Goal: Task Accomplishment & Management: Manage account settings

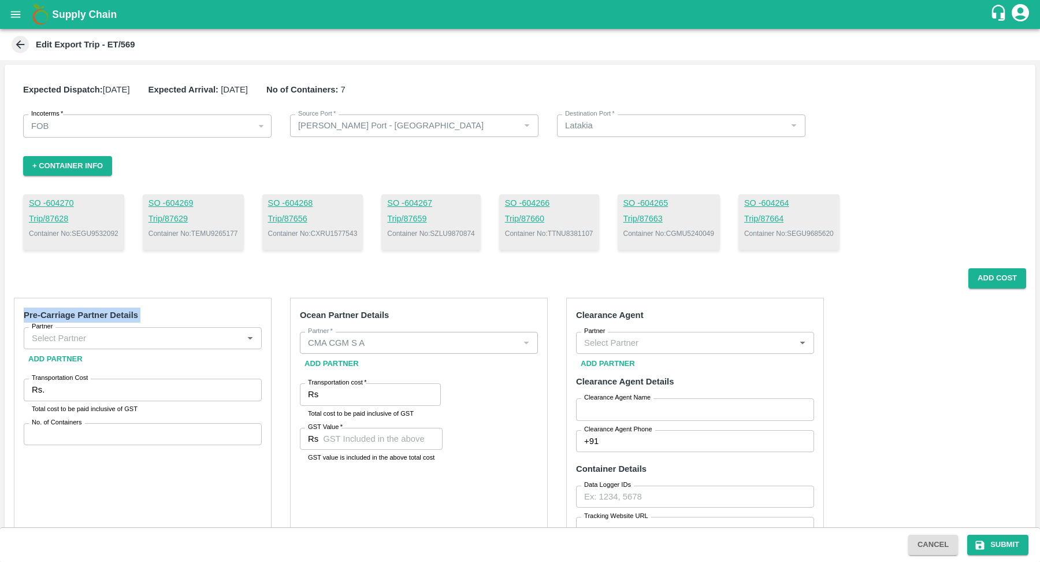
click at [2, 15] on button "open drawer" at bounding box center [15, 14] width 27 height 27
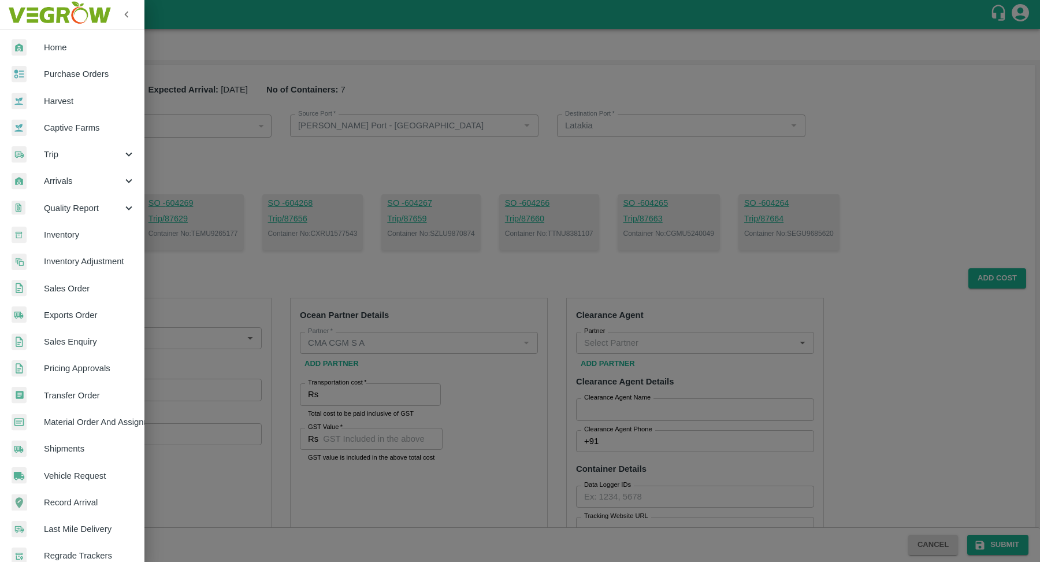
click at [71, 316] on span "Exports Order" at bounding box center [89, 315] width 91 height 13
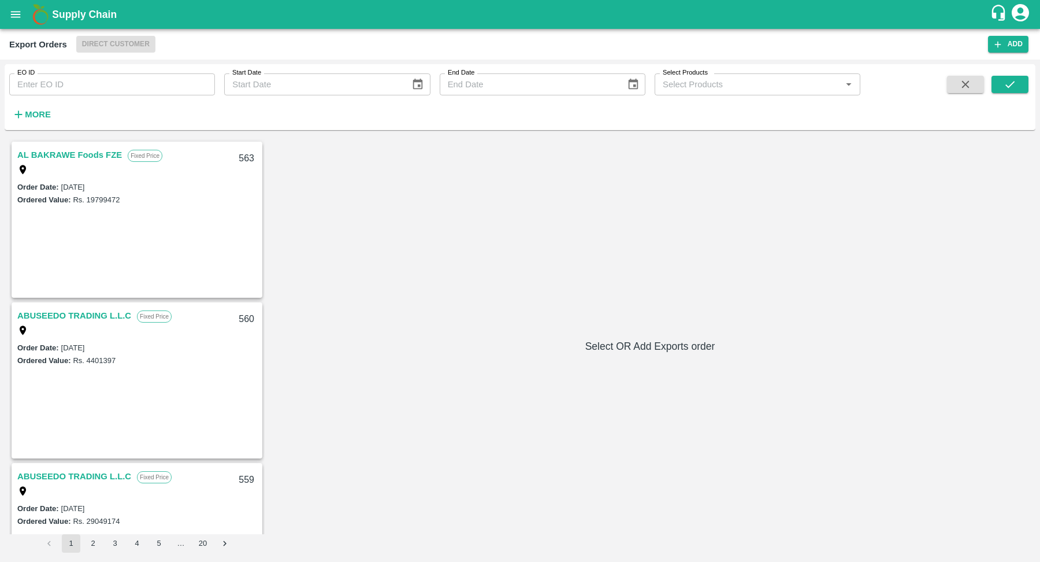
click at [119, 88] on input "EO ID" at bounding box center [112, 84] width 206 height 22
type input "522"
click at [1018, 86] on button "submit" at bounding box center [1010, 84] width 37 height 17
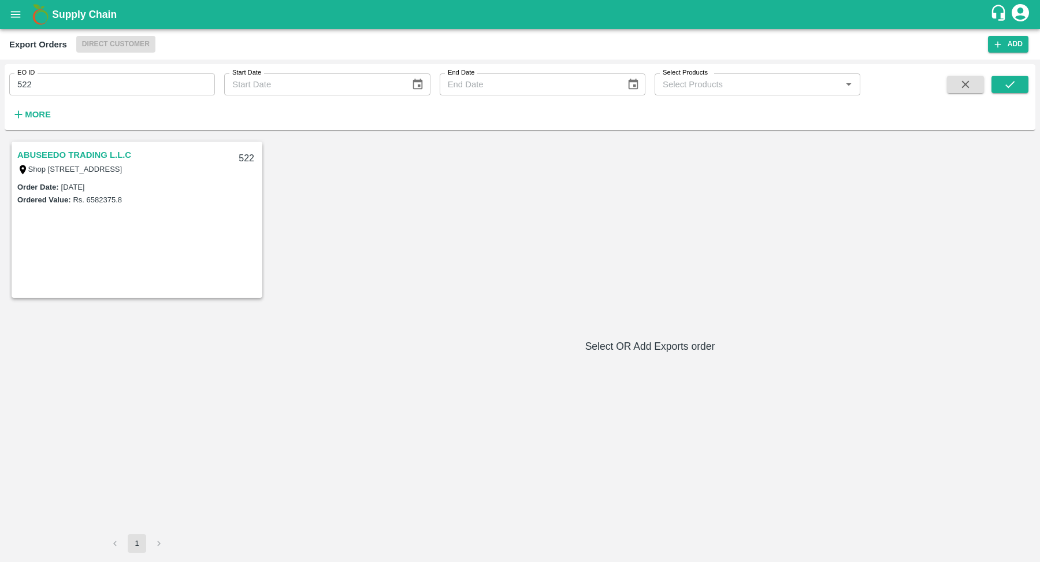
click at [125, 153] on link "ABUSEEDO TRADING L.L.C" at bounding box center [74, 154] width 114 height 15
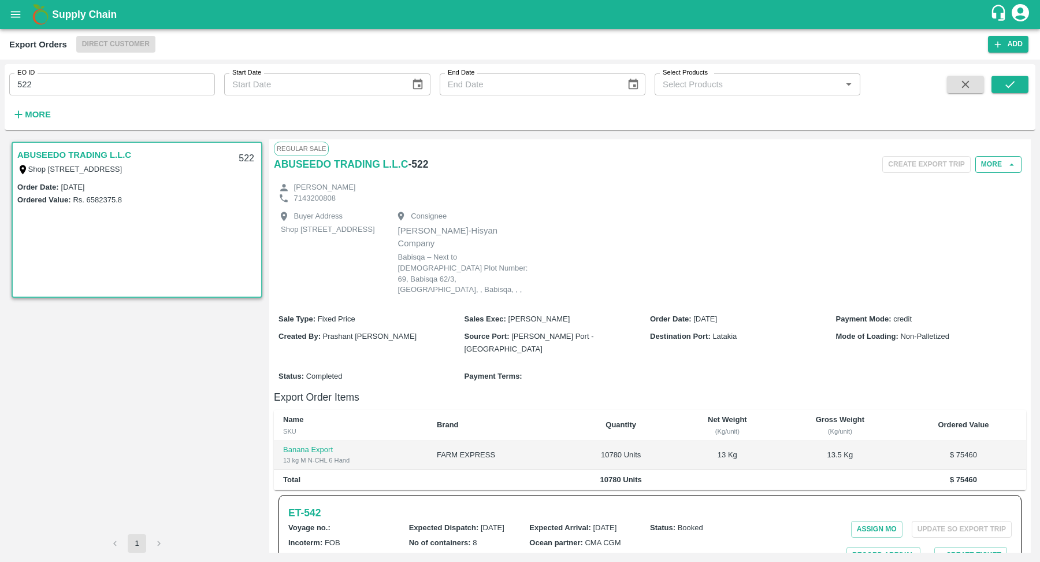
click at [1008, 161] on icon "button" at bounding box center [1012, 165] width 10 height 10
click at [981, 168] on button "More" at bounding box center [999, 164] width 46 height 17
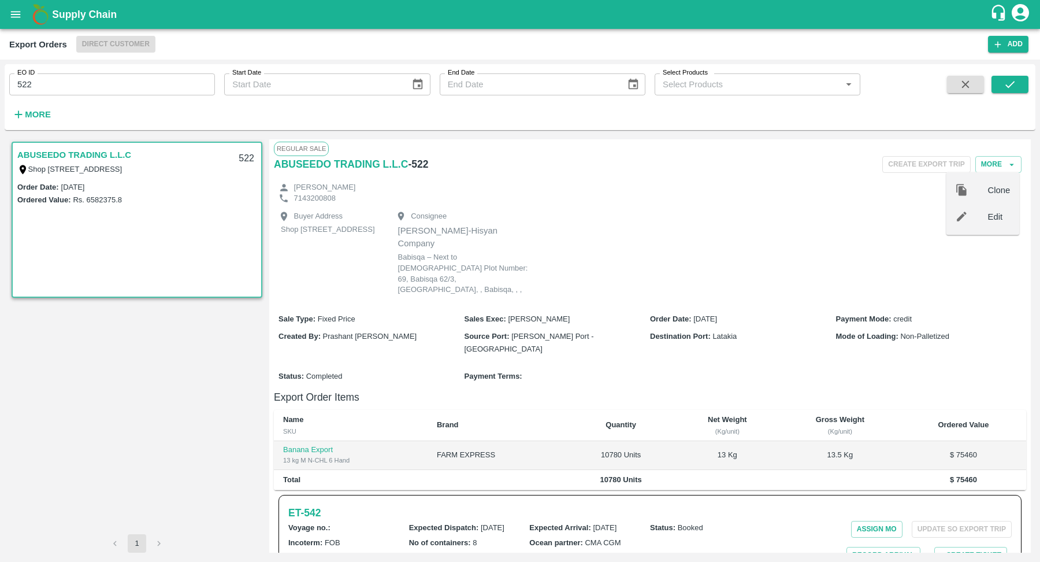
click at [982, 218] on div at bounding box center [972, 216] width 32 height 13
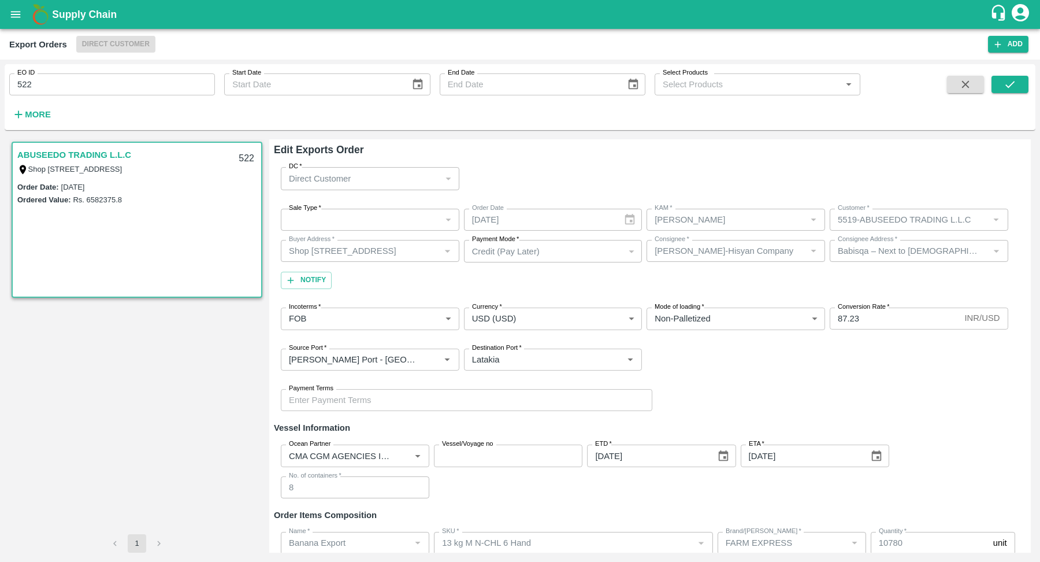
scroll to position [83, 0]
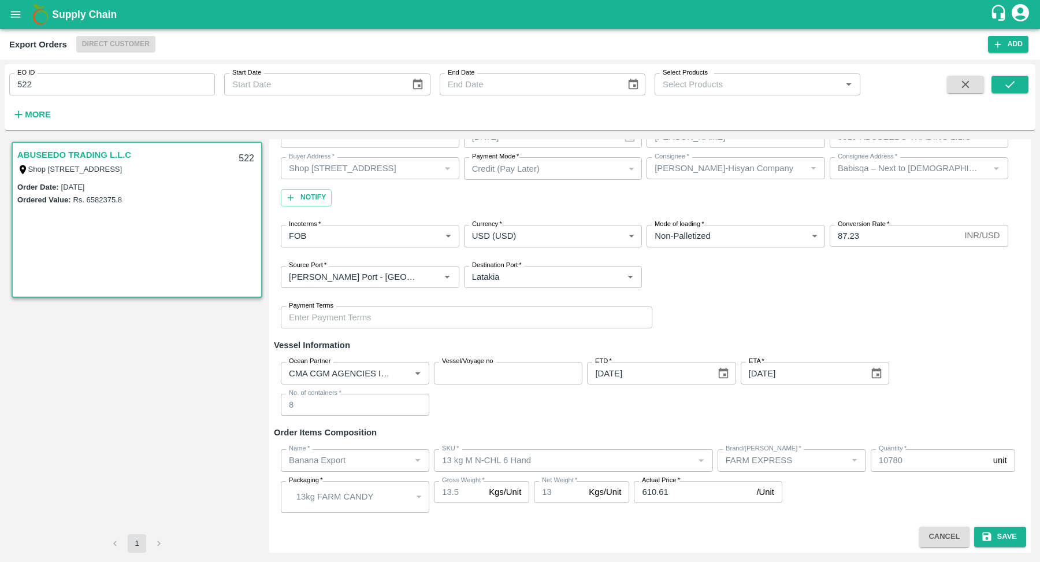
click at [915, 391] on div "Ocean Partner Ocean Partner Vessel/Voyage no Vessel/Voyage no ETD   * [DATE] ET…" at bounding box center [650, 389] width 753 height 72
click at [901, 442] on div "Name   * Name   * SKU   * SKU   * Brand/Marka   * Brand/[PERSON_NAME]   * Quant…" at bounding box center [650, 481] width 753 height 82
click at [914, 429] on h6 "Order Items Composition" at bounding box center [650, 432] width 753 height 15
click at [931, 528] on button "Cancel" at bounding box center [945, 537] width 50 height 20
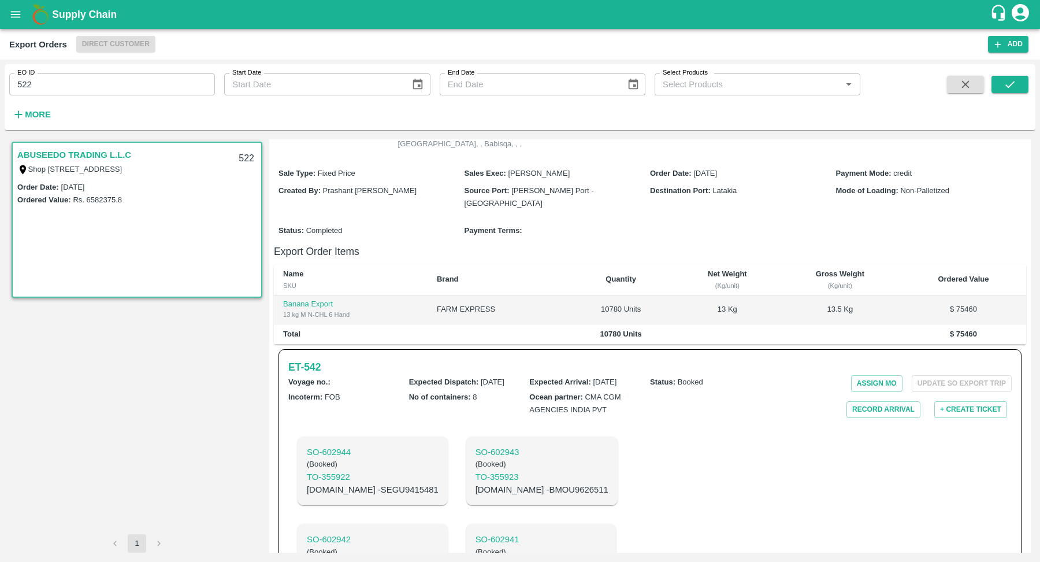
scroll to position [172, 0]
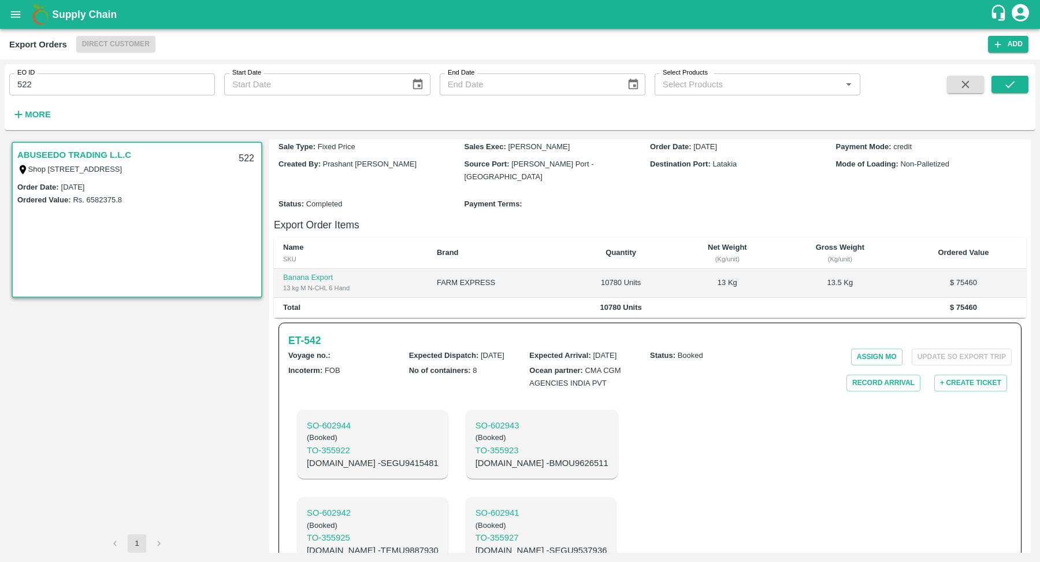
click at [459, 366] on b "No of containers :" at bounding box center [440, 370] width 62 height 9
click at [474, 366] on span "8" at bounding box center [475, 370] width 4 height 9
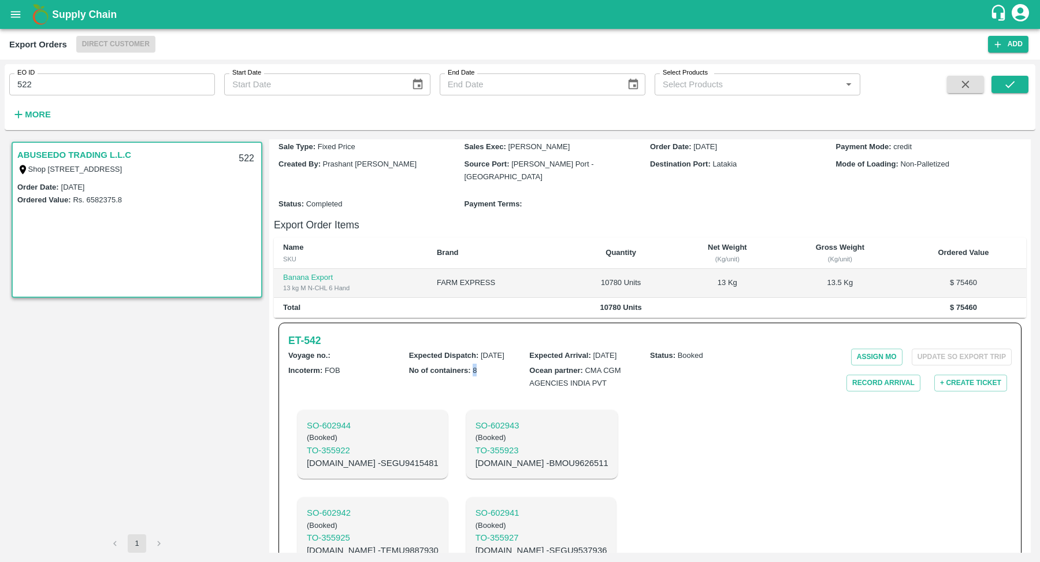
click at [474, 366] on span "8" at bounding box center [475, 370] width 4 height 9
click at [483, 364] on div "No of containers : 8" at bounding box center [469, 378] width 121 height 28
click at [475, 366] on span "8" at bounding box center [475, 370] width 4 height 9
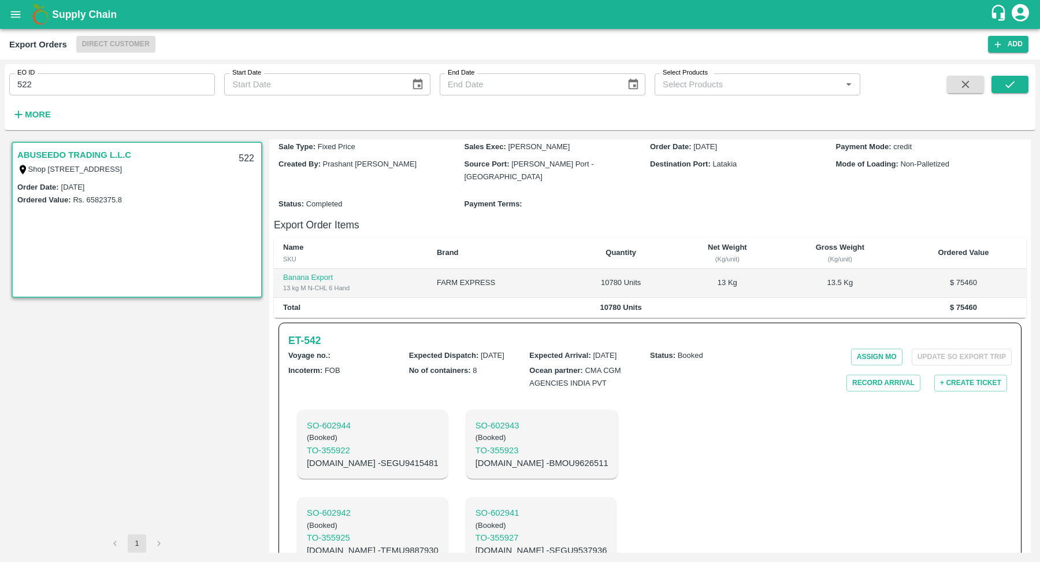
click at [475, 366] on span "8" at bounding box center [475, 370] width 4 height 9
click at [489, 364] on div "No of containers : 8" at bounding box center [469, 378] width 121 height 28
click at [479, 364] on div "No of containers : 8" at bounding box center [469, 378] width 121 height 28
click at [475, 366] on span "8" at bounding box center [475, 370] width 4 height 9
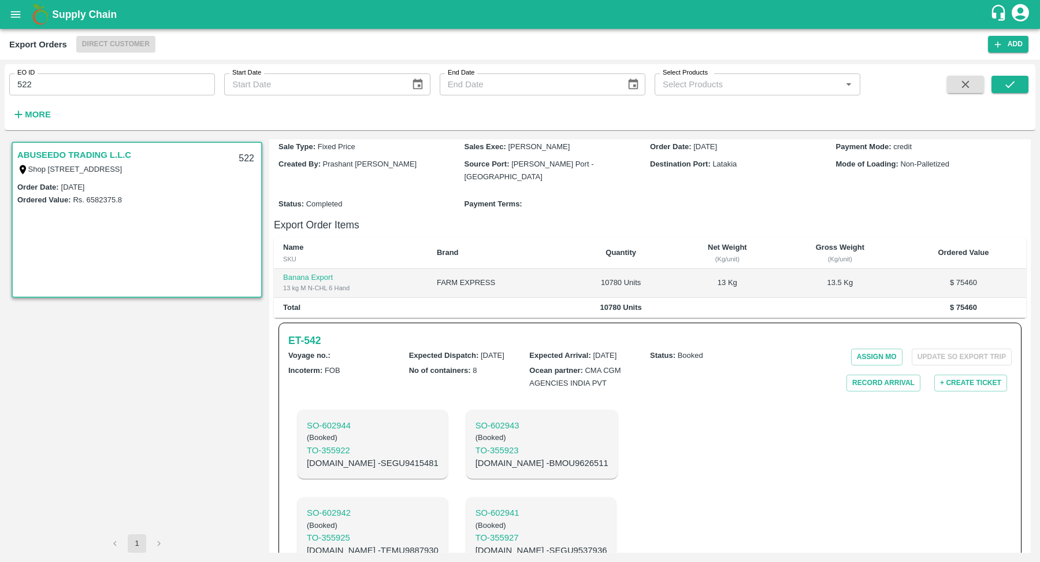
click at [475, 366] on span "8" at bounding box center [475, 370] width 4 height 9
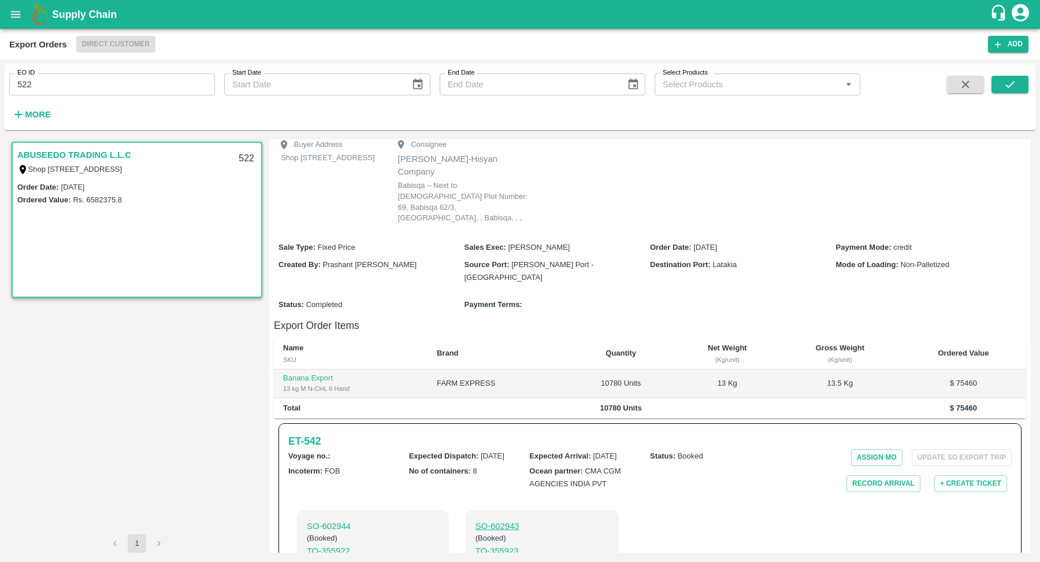
scroll to position [0, 0]
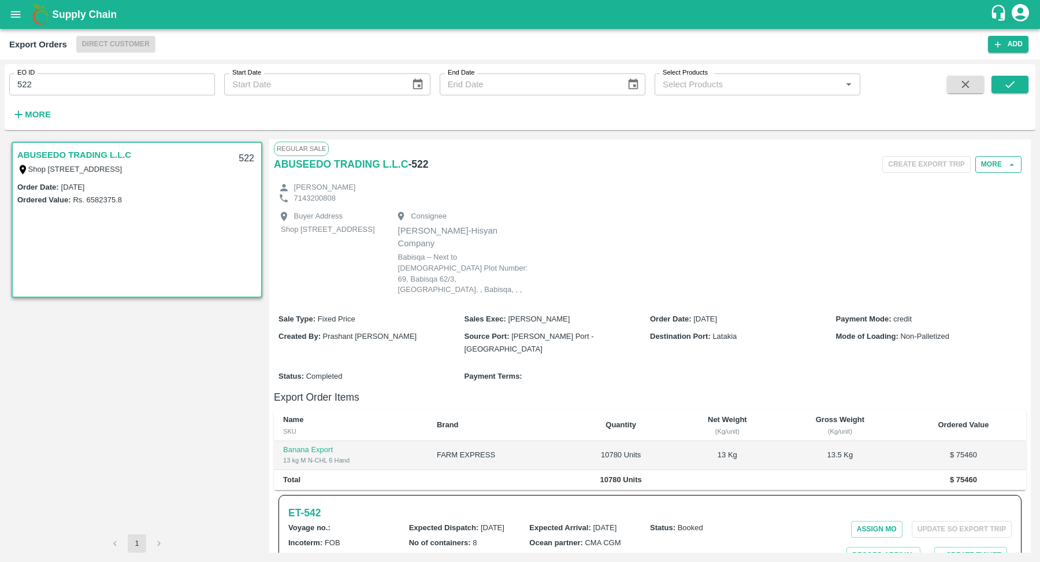
click at [1007, 161] on icon "button" at bounding box center [1012, 165] width 10 height 10
click at [999, 171] on button "More" at bounding box center [999, 164] width 46 height 17
click at [982, 227] on div "Edit" at bounding box center [983, 216] width 73 height 27
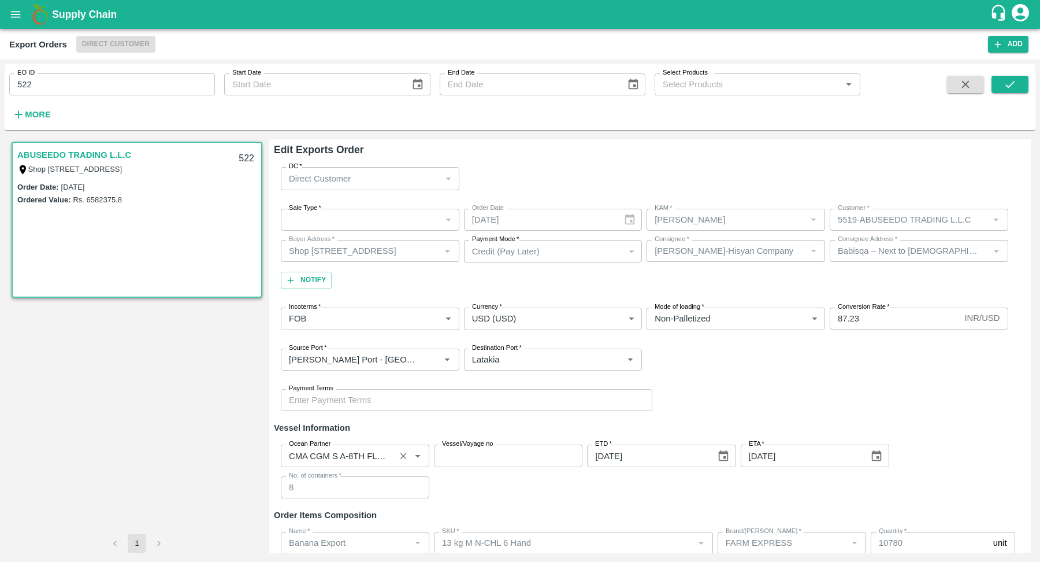
click at [377, 458] on input "Ocean Partner" at bounding box center [338, 455] width 108 height 15
click at [403, 420] on h6 "Vessel Information" at bounding box center [650, 427] width 753 height 15
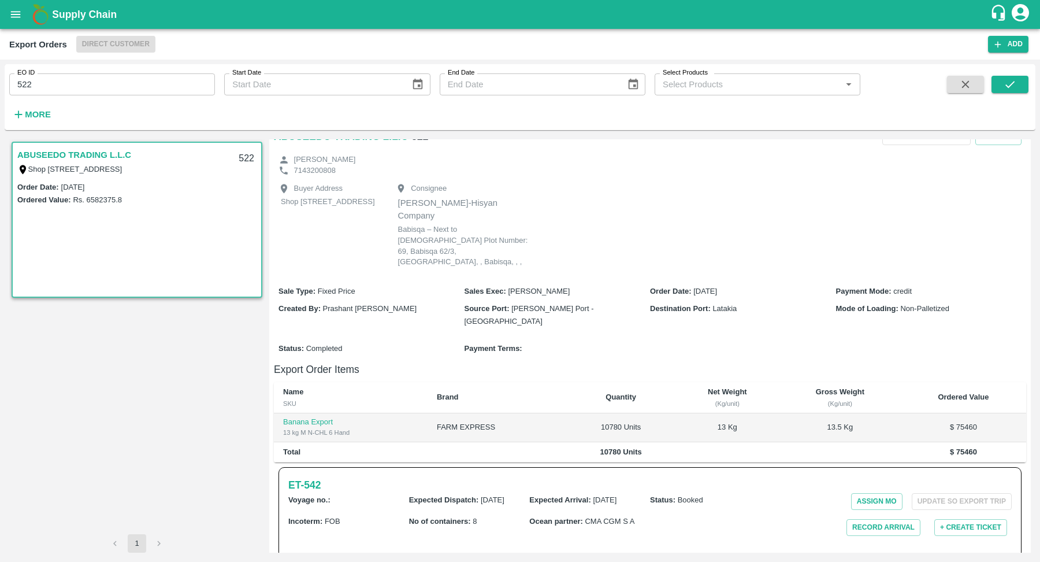
scroll to position [29, 0]
click at [309, 475] on h6 "ET- 542" at bounding box center [304, 483] width 32 height 16
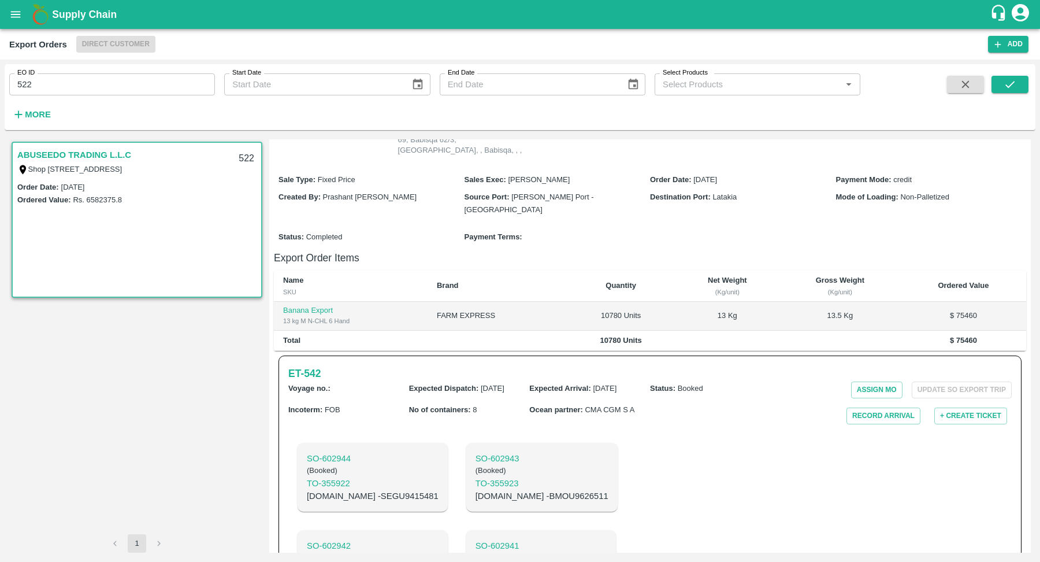
scroll to position [0, 0]
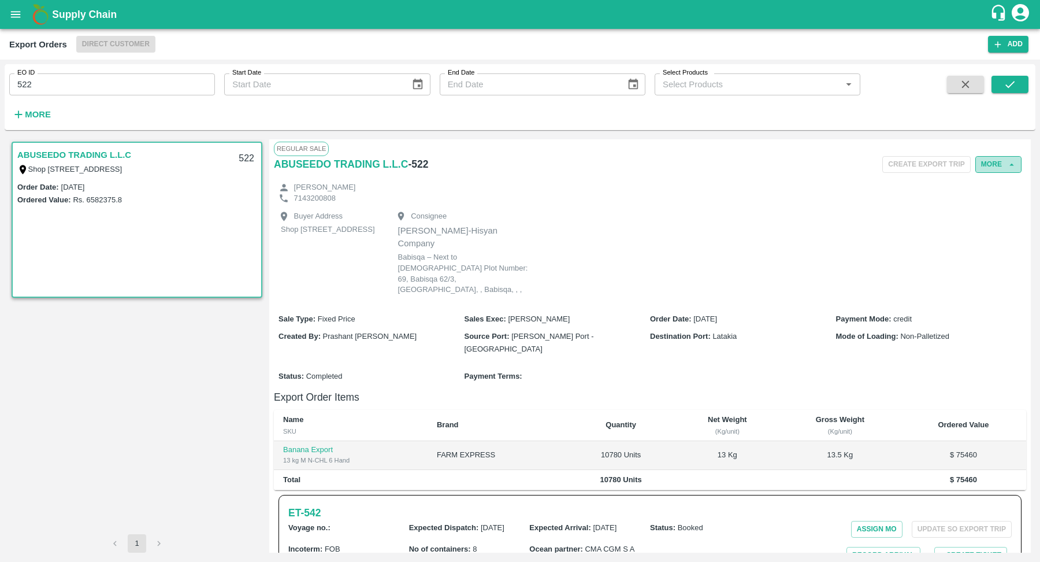
click at [992, 163] on button "More" at bounding box center [999, 164] width 46 height 17
click at [981, 214] on div at bounding box center [972, 216] width 32 height 13
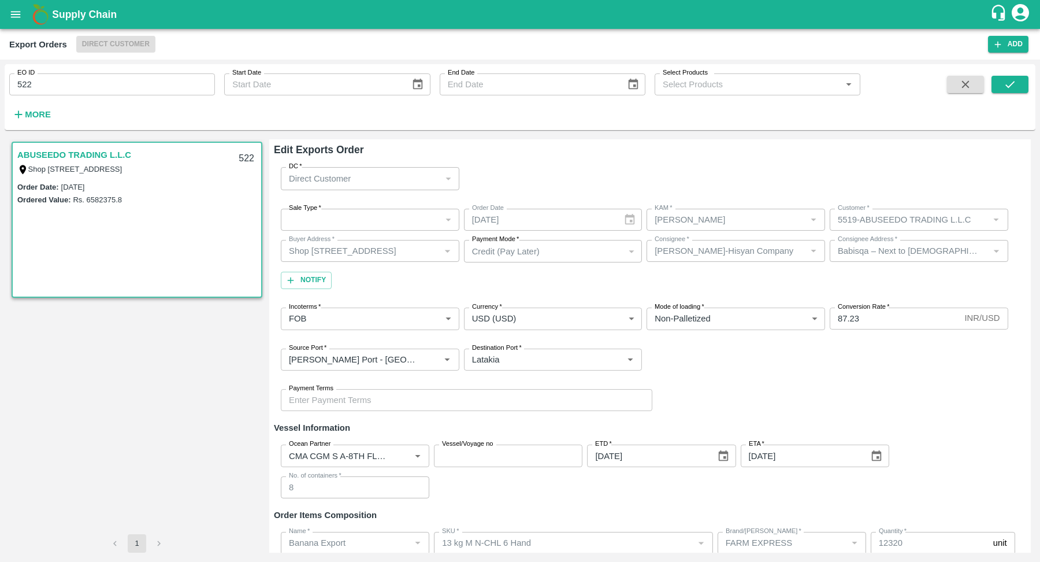
scroll to position [83, 0]
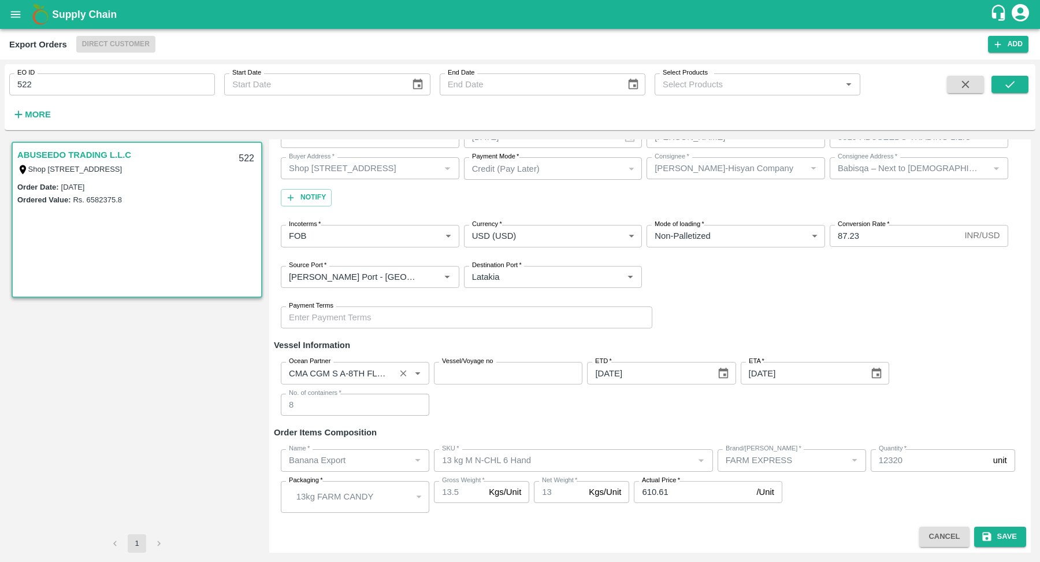
click at [417, 375] on icon "Open" at bounding box center [418, 373] width 13 height 13
click at [414, 344] on h6 "Vessel Information" at bounding box center [650, 345] width 753 height 15
click at [380, 370] on input "Ocean Partner" at bounding box center [338, 372] width 108 height 15
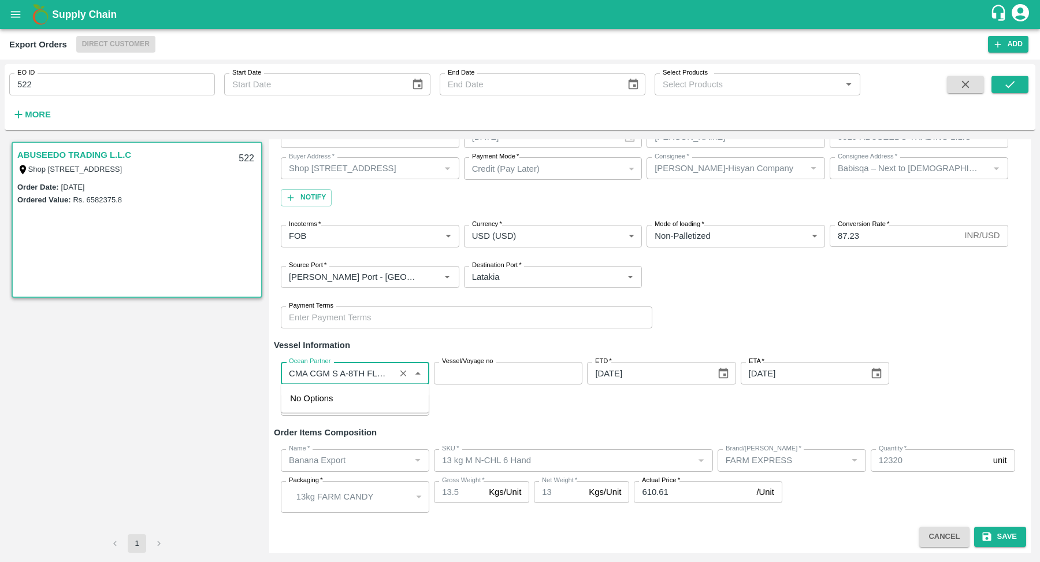
click at [375, 347] on h6 "Vessel Information" at bounding box center [650, 345] width 753 height 15
click at [166, 479] on div "ABUSEEDO TRADING [STREET_ADDRESS] Central Fruit and Vegetable Market, [GEOGRAPH…" at bounding box center [136, 336] width 255 height 395
click at [933, 536] on button "Cancel" at bounding box center [945, 537] width 50 height 20
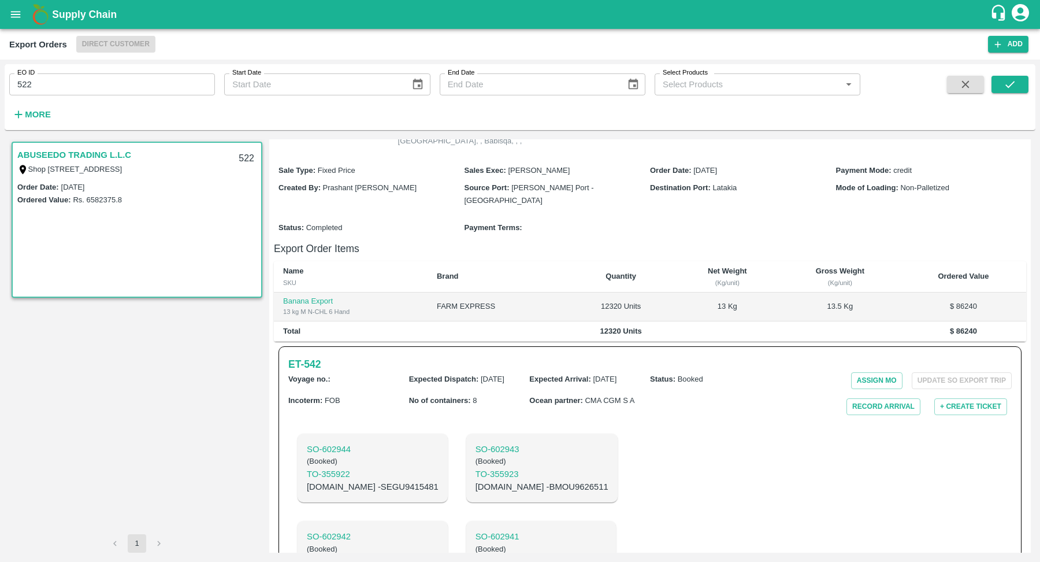
scroll to position [172, 0]
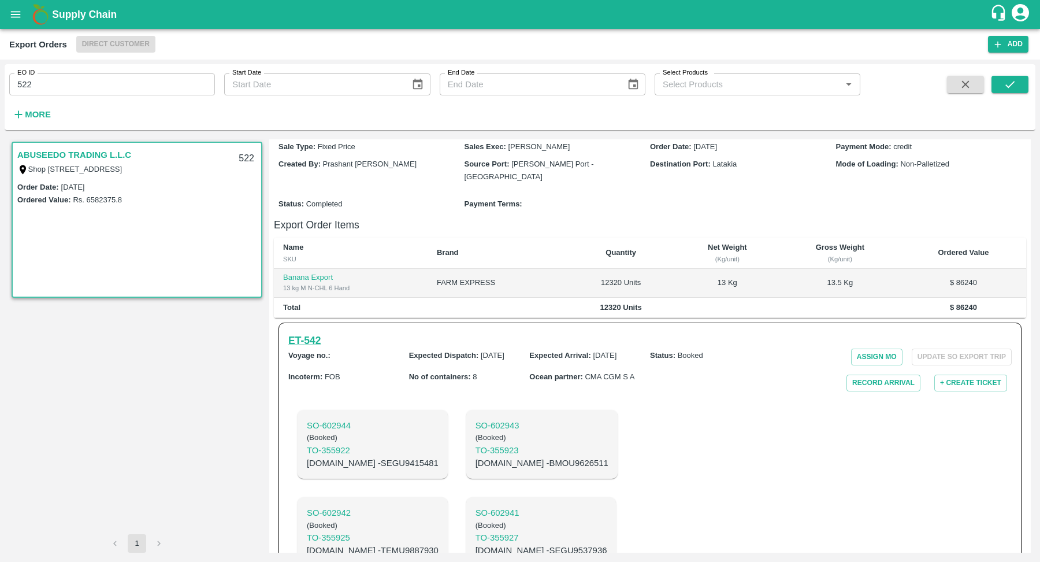
click at [312, 332] on h6 "ET- 542" at bounding box center [304, 340] width 32 height 16
click at [314, 332] on h6 "ET- 542" at bounding box center [304, 340] width 32 height 16
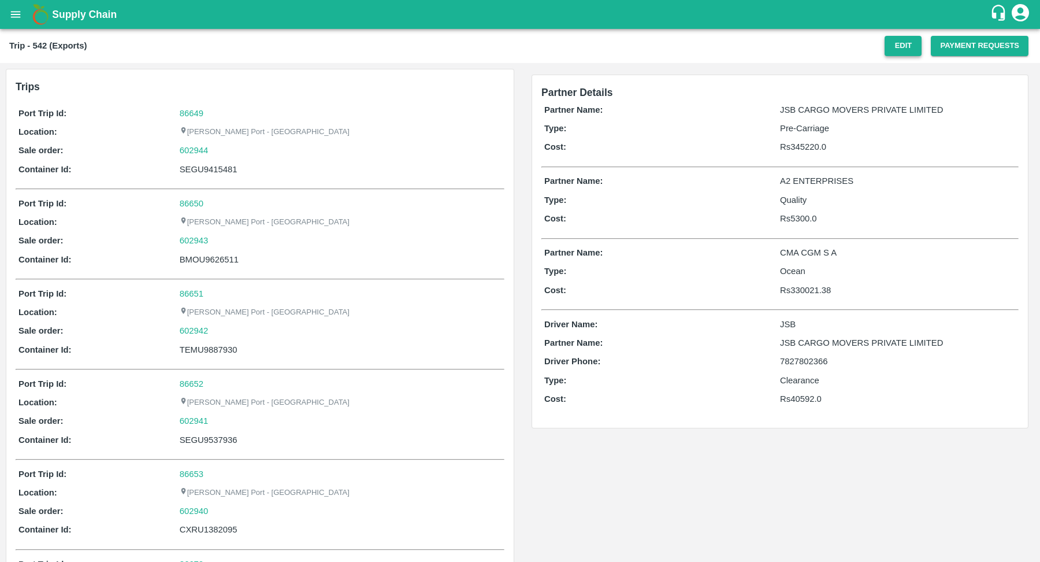
click at [906, 36] on button "Edit" at bounding box center [903, 46] width 37 height 20
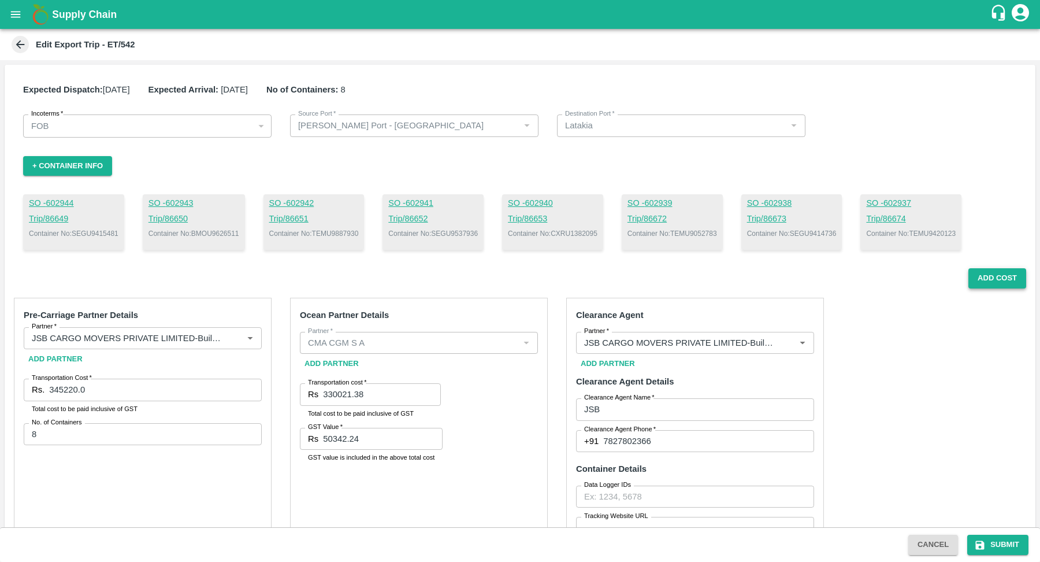
click at [987, 287] on button "Add Cost" at bounding box center [998, 278] width 58 height 20
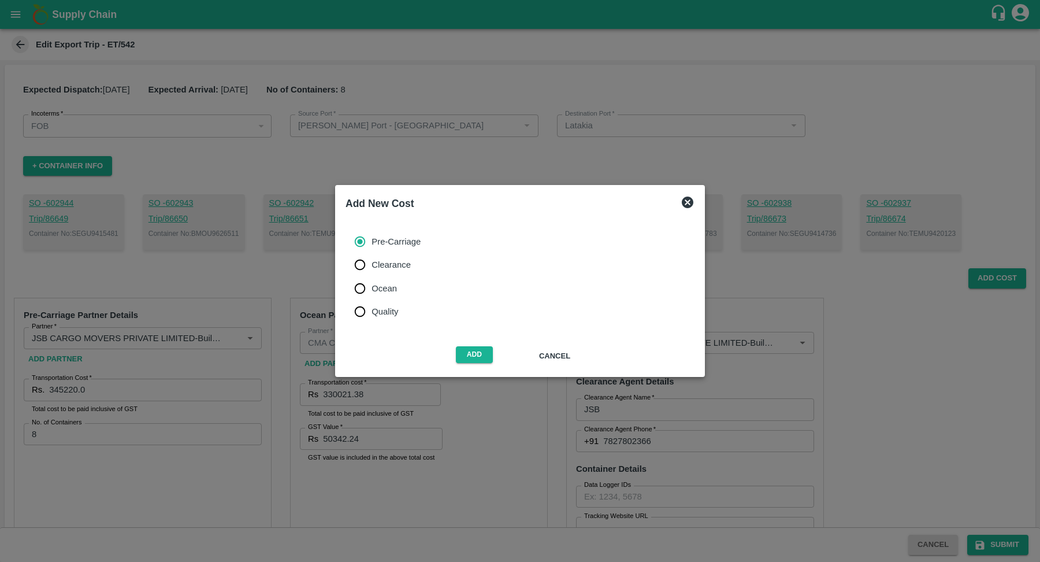
click at [374, 290] on span "Ocean" at bounding box center [384, 288] width 25 height 13
click at [372, 290] on input "Ocean" at bounding box center [360, 288] width 23 height 23
radio input "true"
click at [479, 353] on button "Add" at bounding box center [474, 354] width 37 height 17
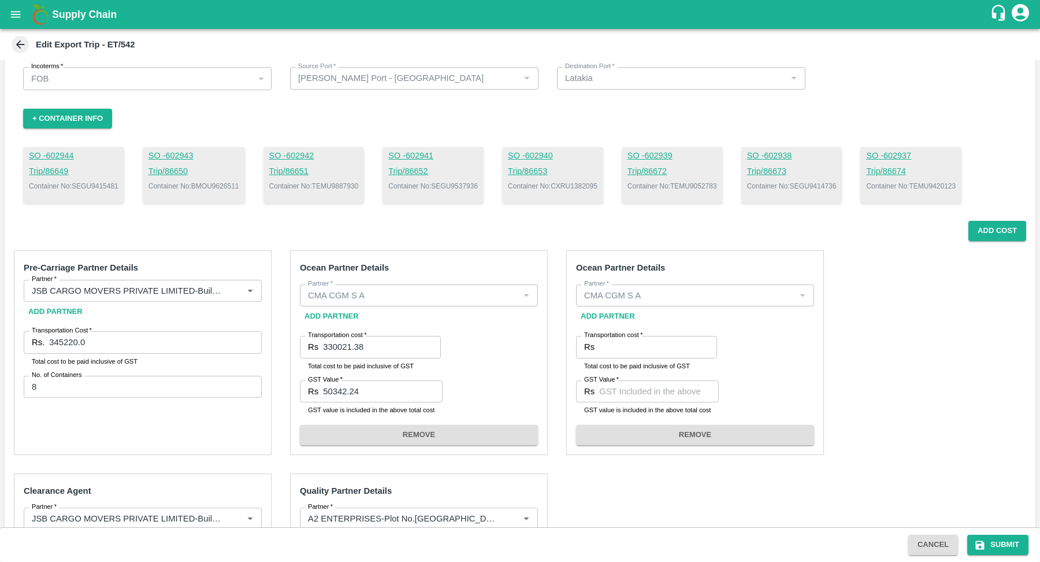
scroll to position [48, 0]
click at [803, 294] on div at bounding box center [802, 294] width 14 height 15
click at [795, 297] on div at bounding box center [802, 294] width 14 height 15
click at [936, 546] on button "Cancel" at bounding box center [934, 545] width 50 height 20
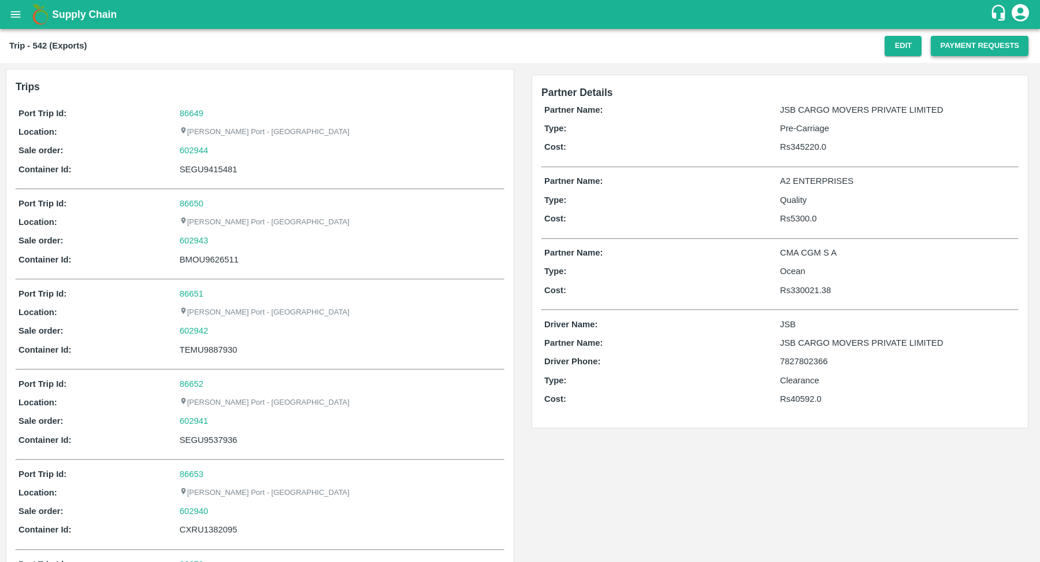
click at [974, 46] on button "Payment Requests" at bounding box center [980, 46] width 98 height 20
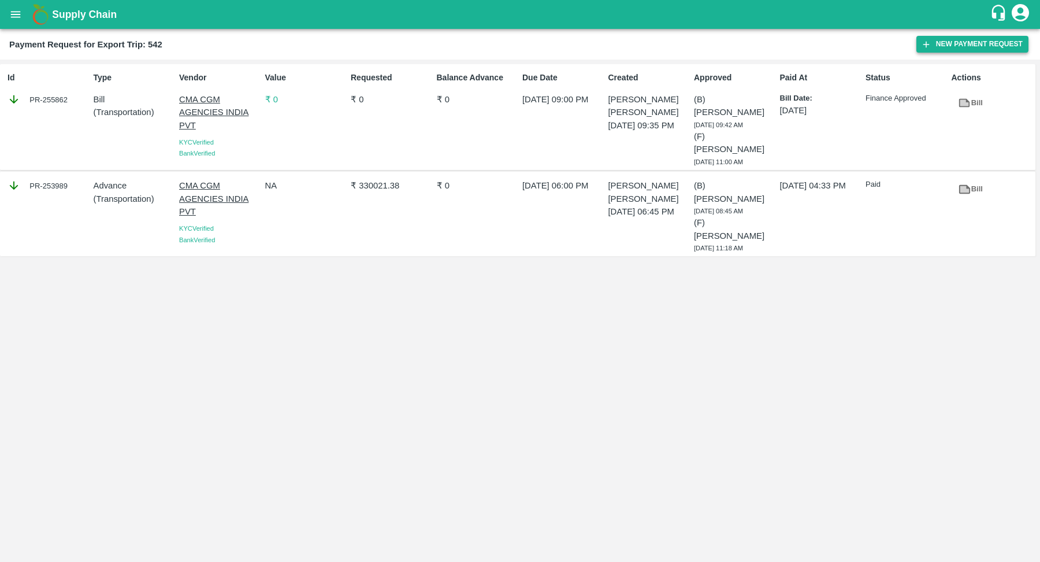
click at [982, 47] on button "New Payment Request" at bounding box center [973, 44] width 112 height 17
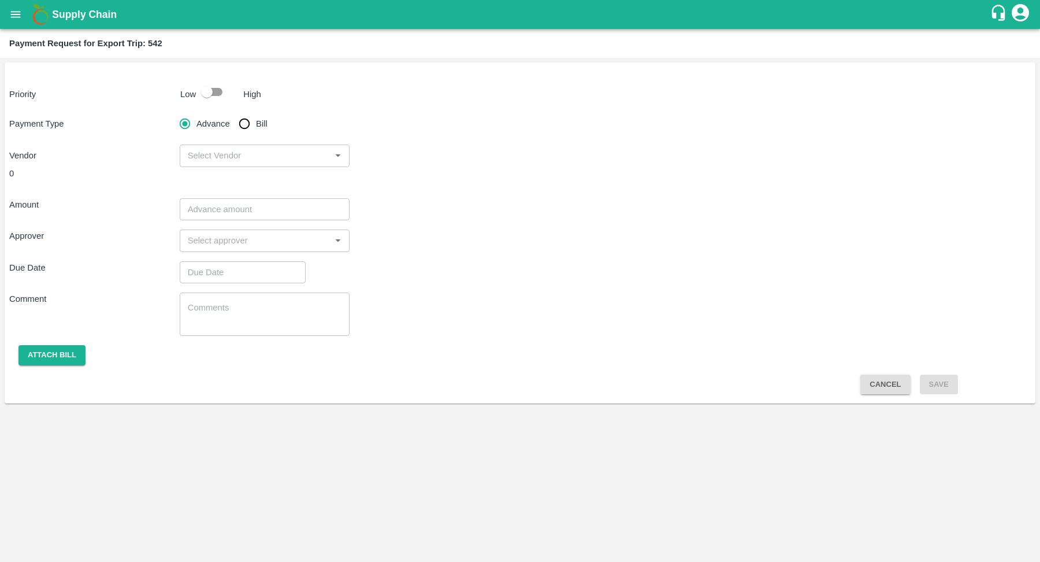
click at [275, 154] on input "input" at bounding box center [255, 155] width 144 height 15
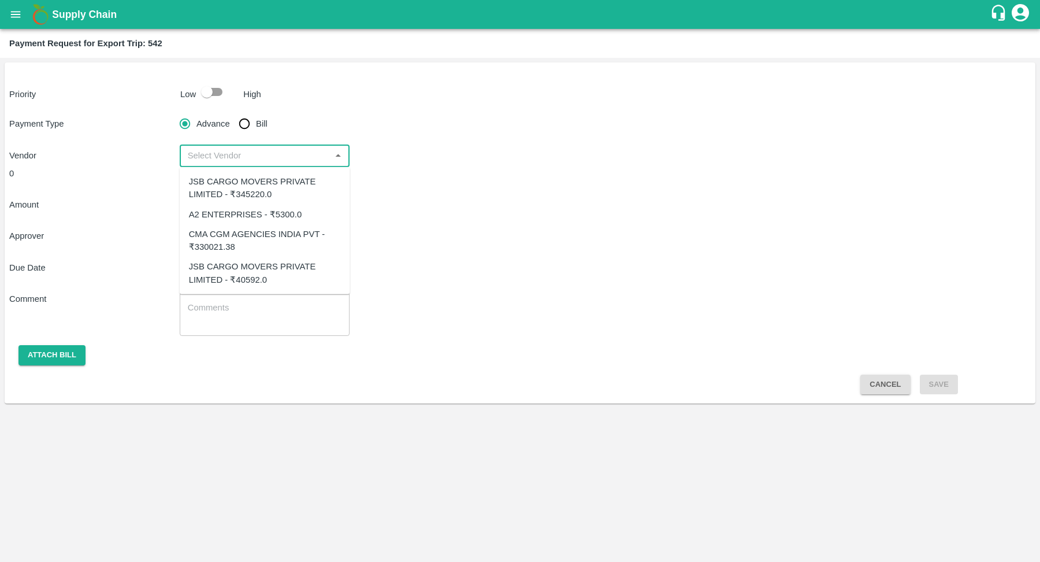
click at [246, 127] on input "Bill" at bounding box center [244, 123] width 23 height 23
radio input "true"
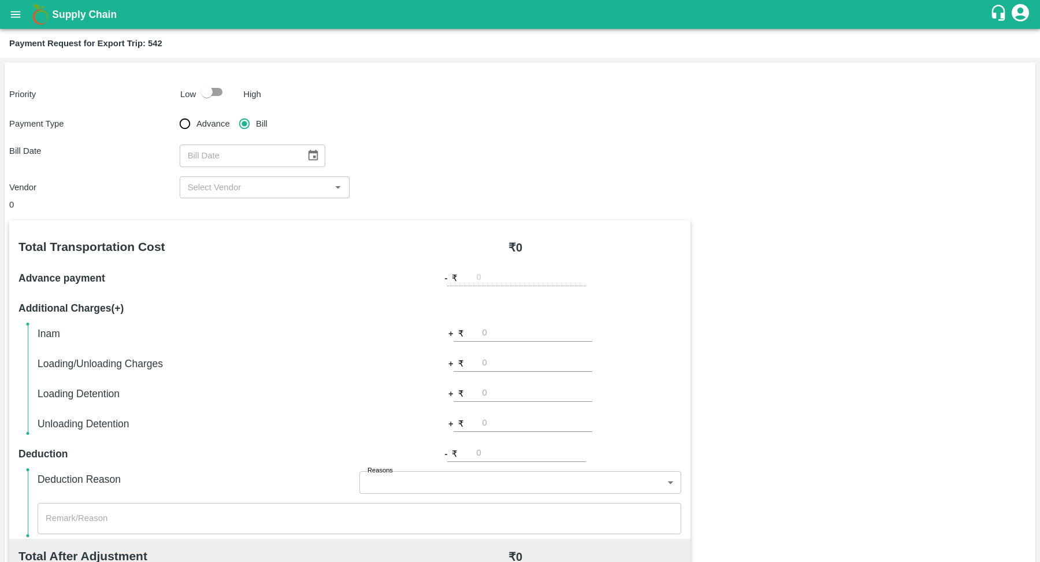
type input "DD/MM/YYYY"
click at [258, 154] on input "DD/MM/YYYY" at bounding box center [239, 155] width 118 height 22
click at [302, 162] on button "Choose date" at bounding box center [313, 155] width 22 height 22
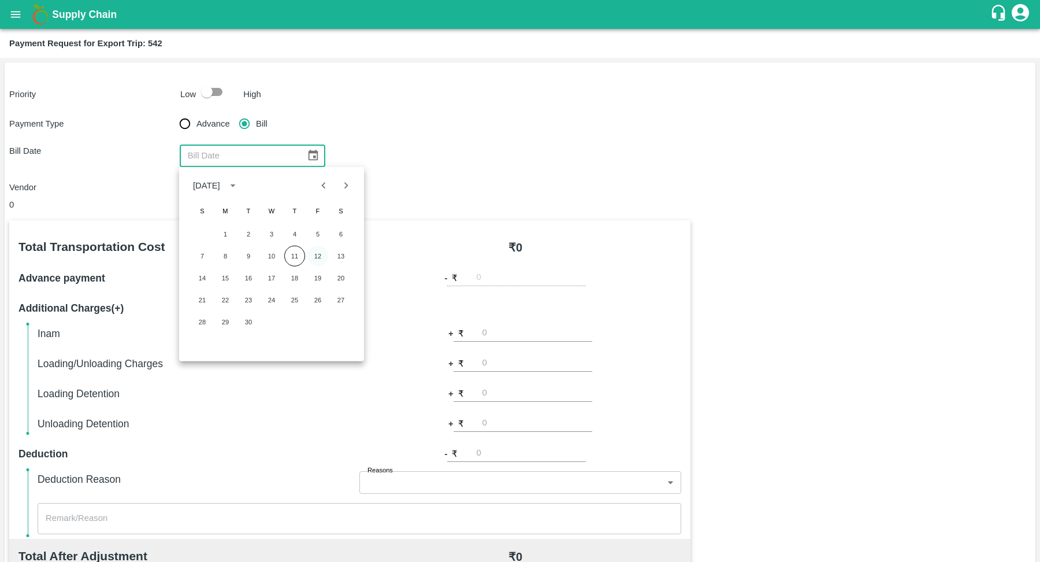
click at [318, 258] on button "12" at bounding box center [317, 256] width 21 height 21
type input "12/09/2025"
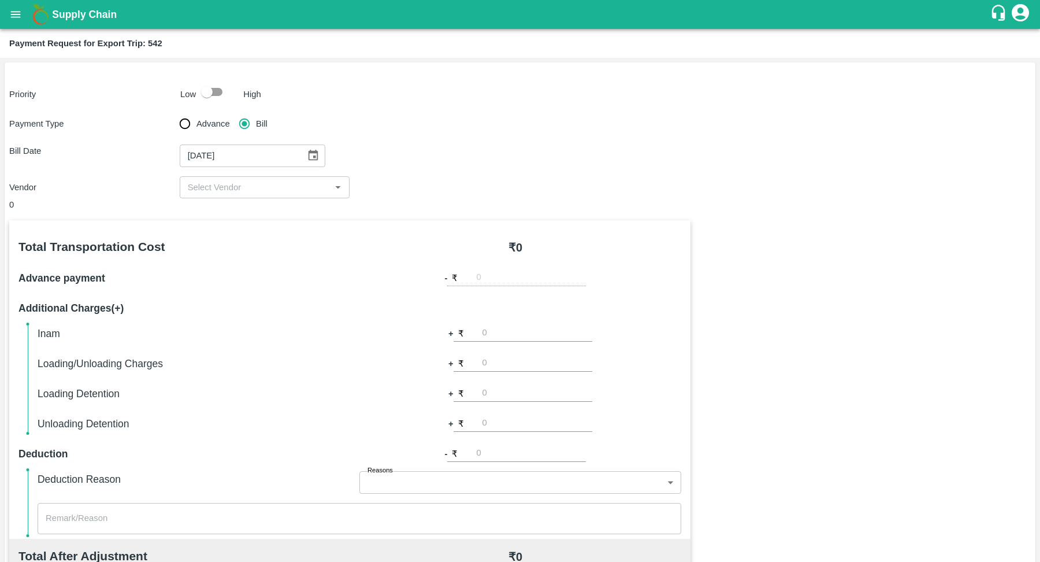
click at [308, 192] on input "input" at bounding box center [255, 187] width 144 height 15
type input "cma"
click at [292, 182] on input "input" at bounding box center [255, 187] width 144 height 15
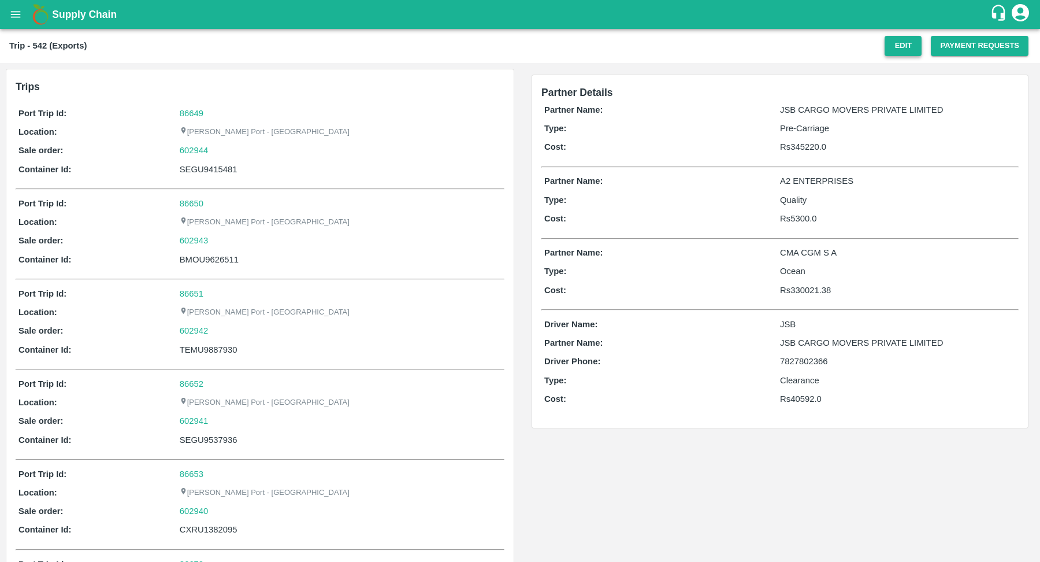
click at [915, 47] on button "Edit" at bounding box center [903, 46] width 37 height 20
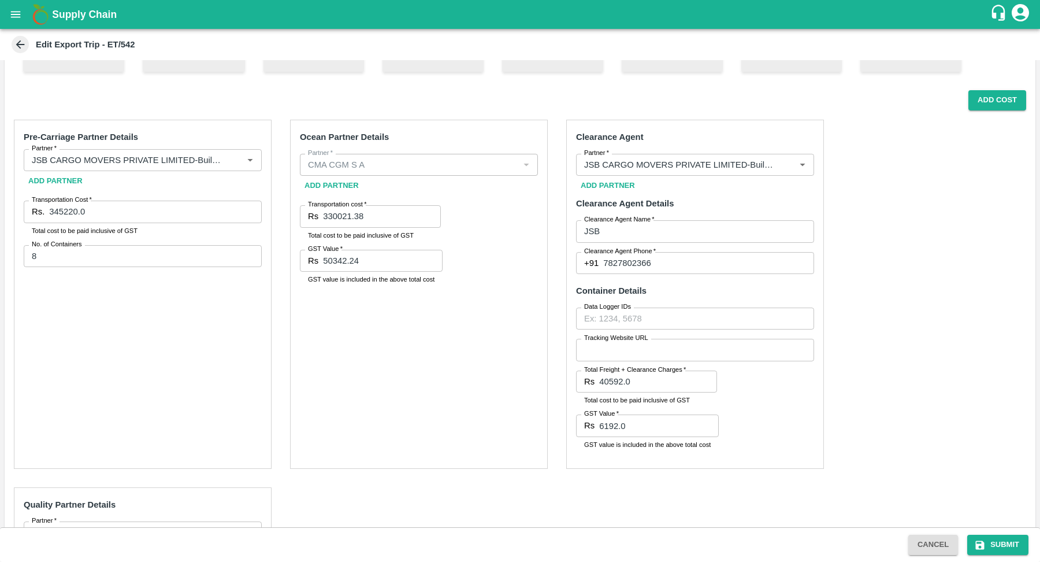
scroll to position [162, 0]
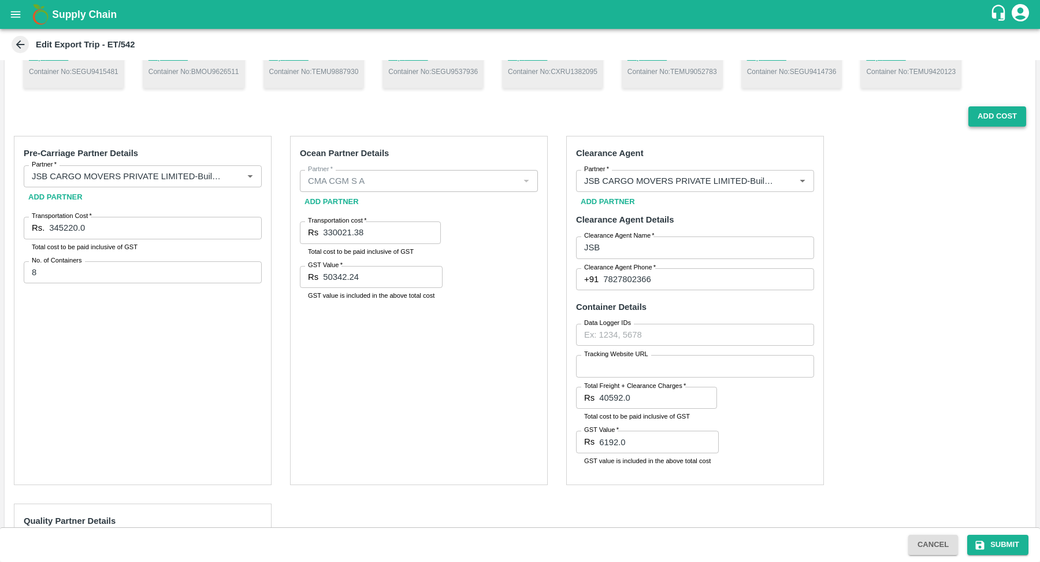
click at [987, 123] on button "Add Cost" at bounding box center [998, 116] width 58 height 20
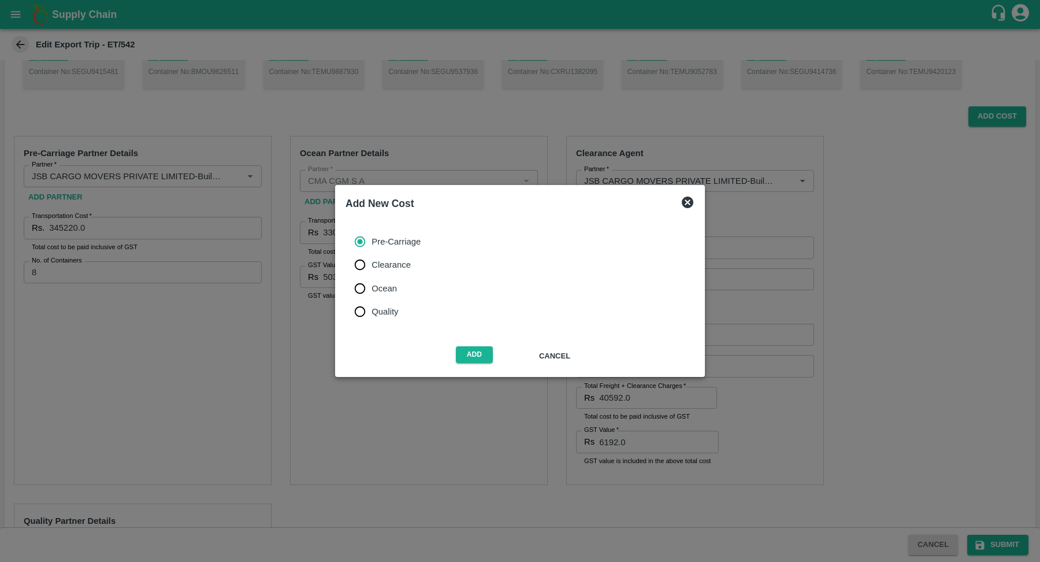
click at [375, 291] on span "Ocean" at bounding box center [384, 288] width 25 height 13
click at [372, 291] on input "Ocean" at bounding box center [360, 288] width 23 height 23
radio input "true"
click at [476, 360] on button "Add" at bounding box center [474, 354] width 37 height 17
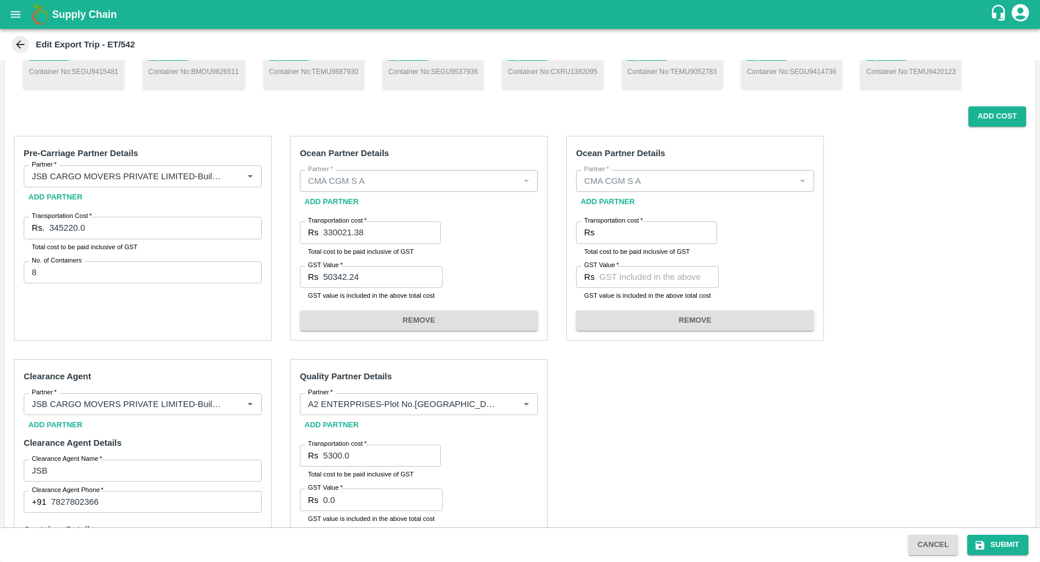
click at [628, 240] on input "Transportation cost   *" at bounding box center [658, 232] width 118 height 22
click at [386, 238] on input "330021.38" at bounding box center [382, 232] width 118 height 22
click at [617, 230] on input "Transportation cost   *" at bounding box center [658, 232] width 118 height 22
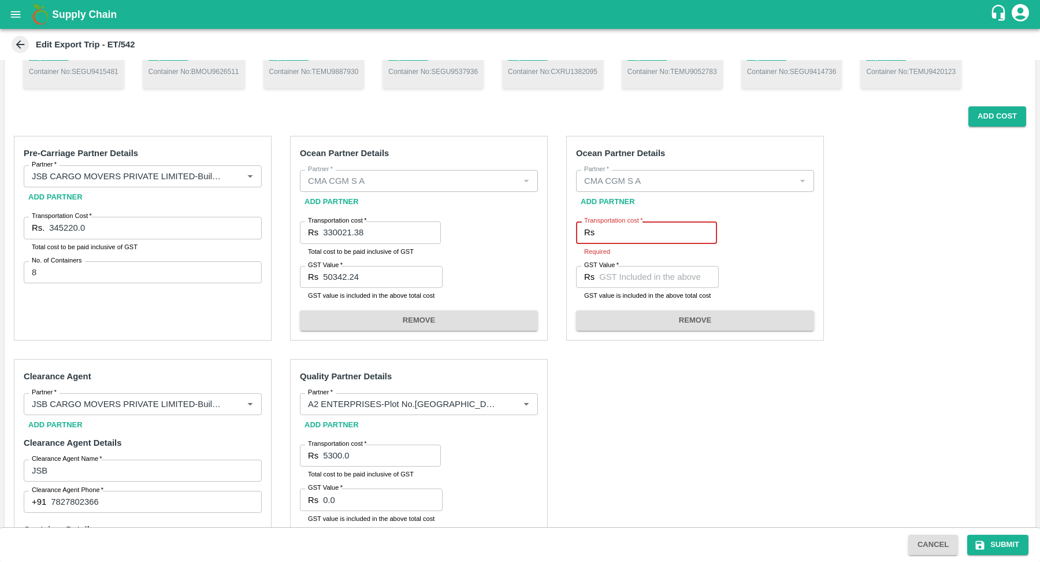
paste input "330021.38"
type input "330021.38"
click at [638, 276] on input "GST Value   *" at bounding box center [659, 277] width 120 height 22
click at [399, 272] on input "50342.24" at bounding box center [383, 277] width 120 height 22
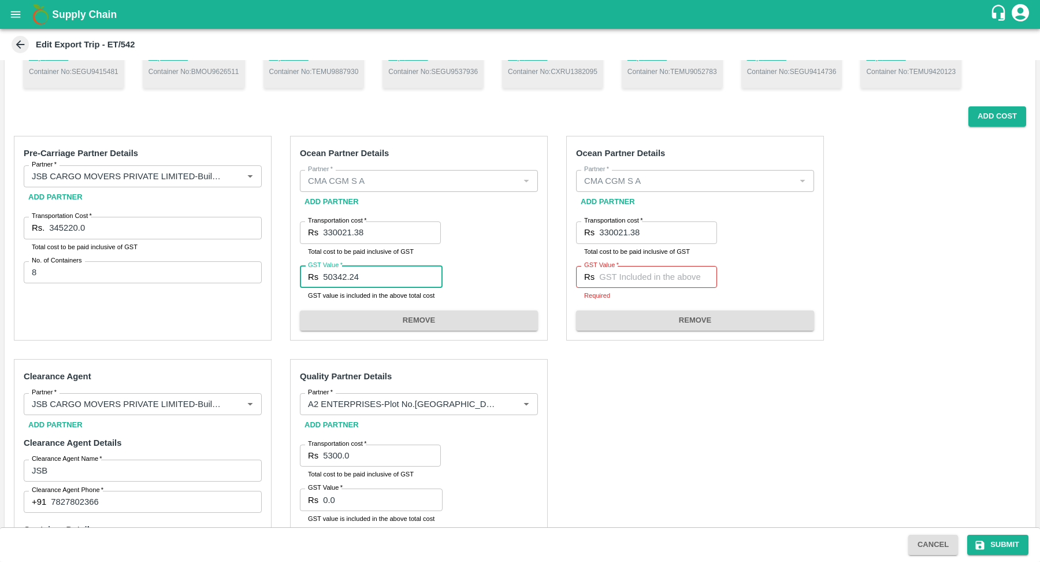
click at [399, 272] on input "50342.24" at bounding box center [383, 277] width 120 height 22
click at [616, 279] on input "GST Value   *" at bounding box center [658, 277] width 118 height 22
paste input "50342.24"
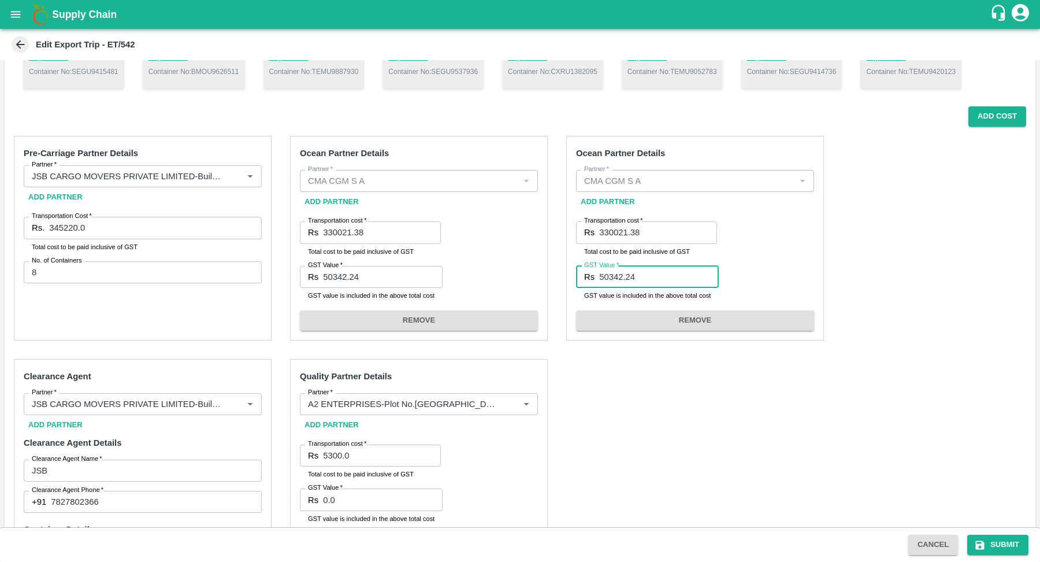
type input "50342.24"
click at [675, 410] on div "Pre-Carriage Partner Details Partner   * Partner   * Add Partner Transportation…" at bounding box center [520, 422] width 1031 height 591
click at [989, 543] on button "Submit" at bounding box center [998, 545] width 61 height 20
click at [999, 542] on button "Submit" at bounding box center [998, 545] width 61 height 20
click at [944, 544] on button "Cancel" at bounding box center [934, 545] width 50 height 20
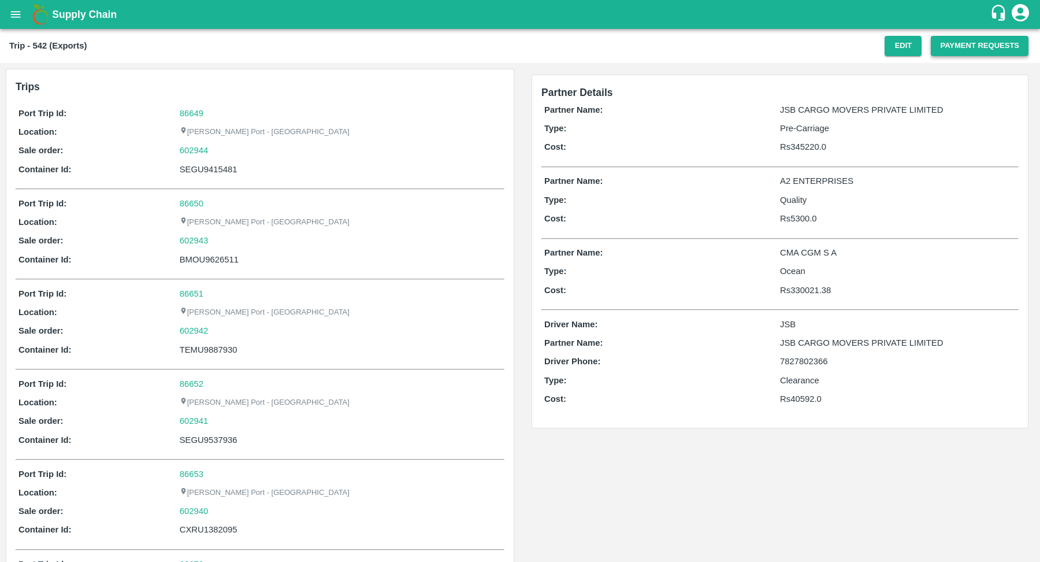
click at [965, 46] on button "Payment Requests" at bounding box center [980, 46] width 98 height 20
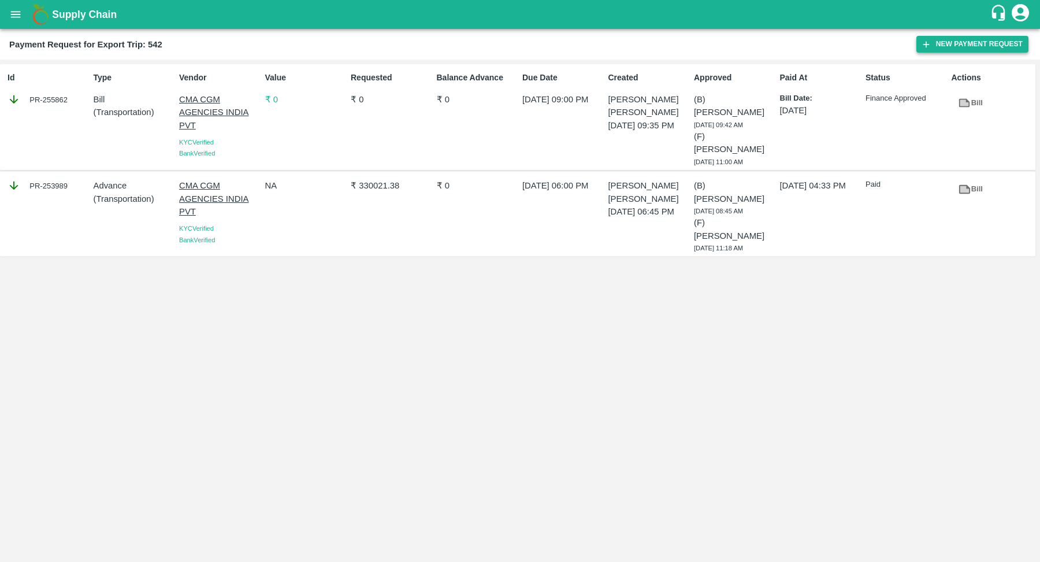
click at [950, 40] on button "New Payment Request" at bounding box center [973, 44] width 112 height 17
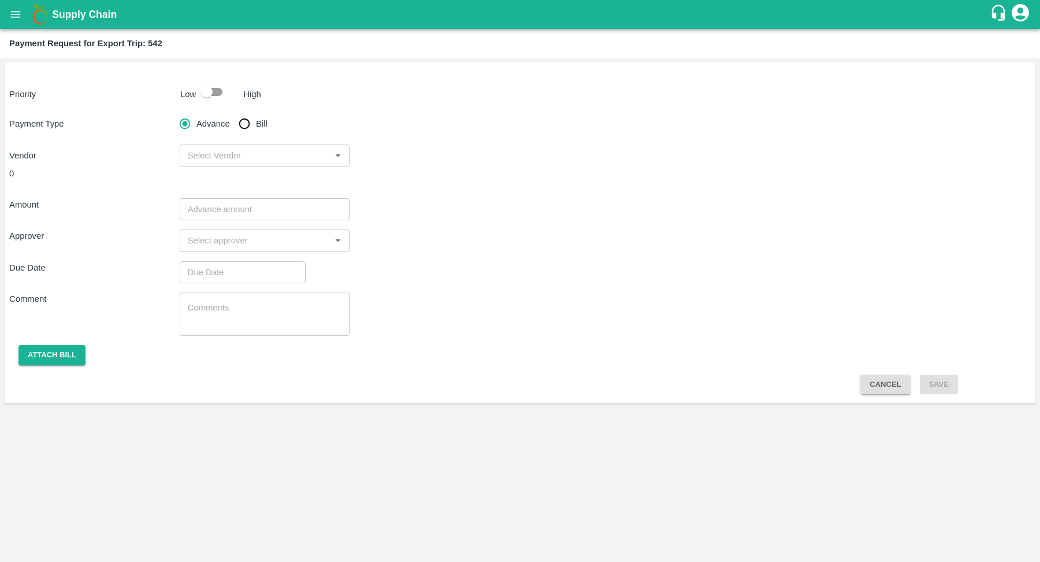
click at [256, 127] on span "Bill" at bounding box center [262, 123] width 12 height 13
click at [256, 127] on input "Bill" at bounding box center [244, 123] width 23 height 23
radio input "true"
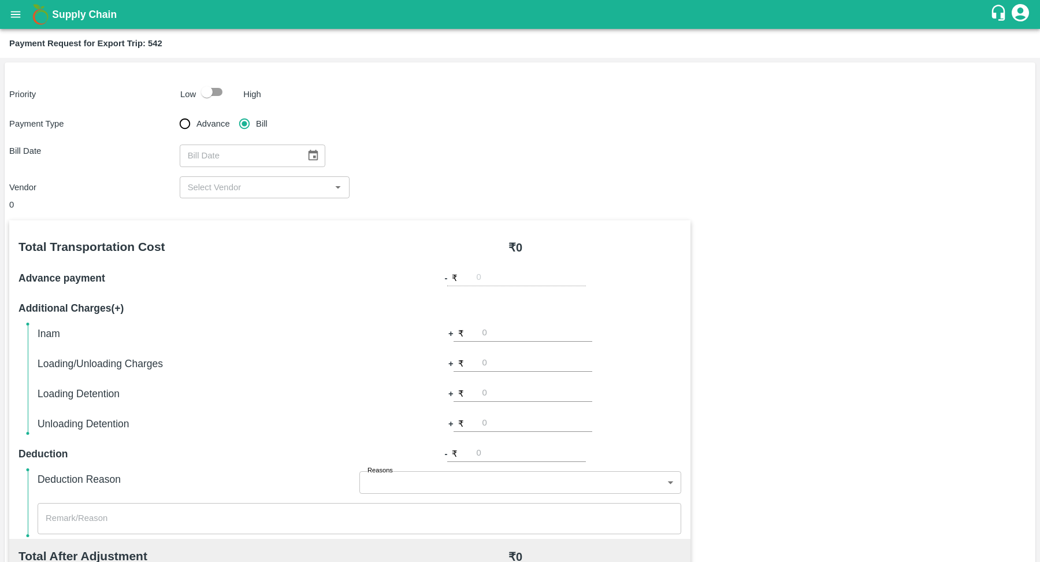
click at [302, 153] on button "Choose date" at bounding box center [313, 155] width 22 height 22
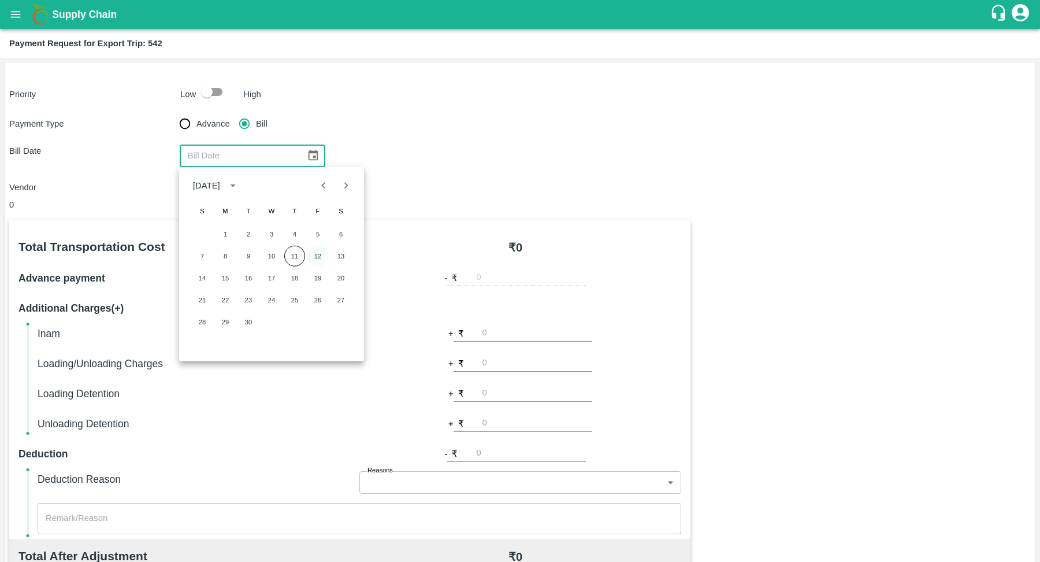
click at [313, 250] on button "12" at bounding box center [317, 256] width 21 height 21
type input "12/09/2025"
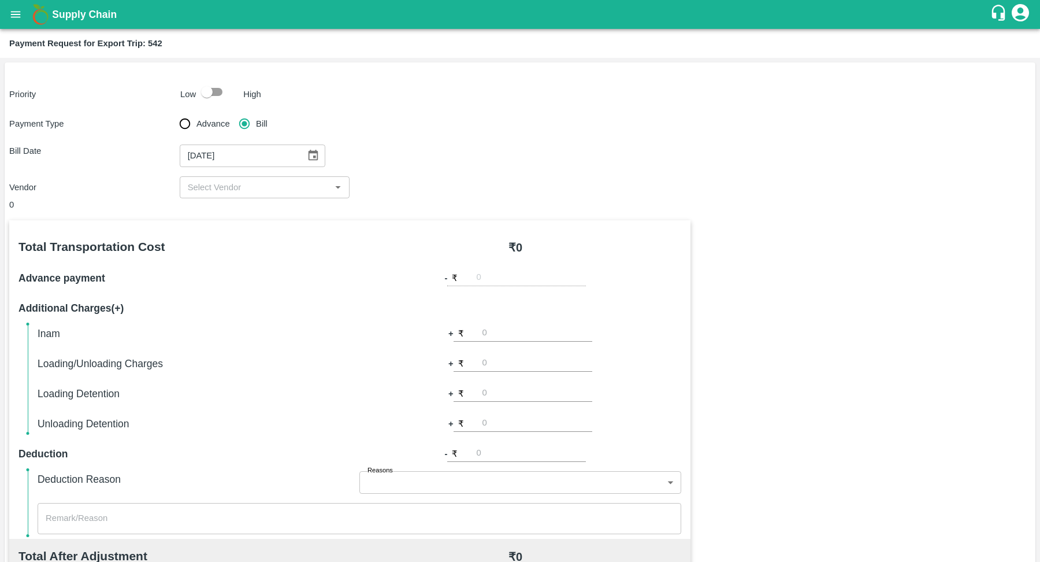
click at [301, 180] on input "input" at bounding box center [255, 187] width 144 height 15
type input "C"
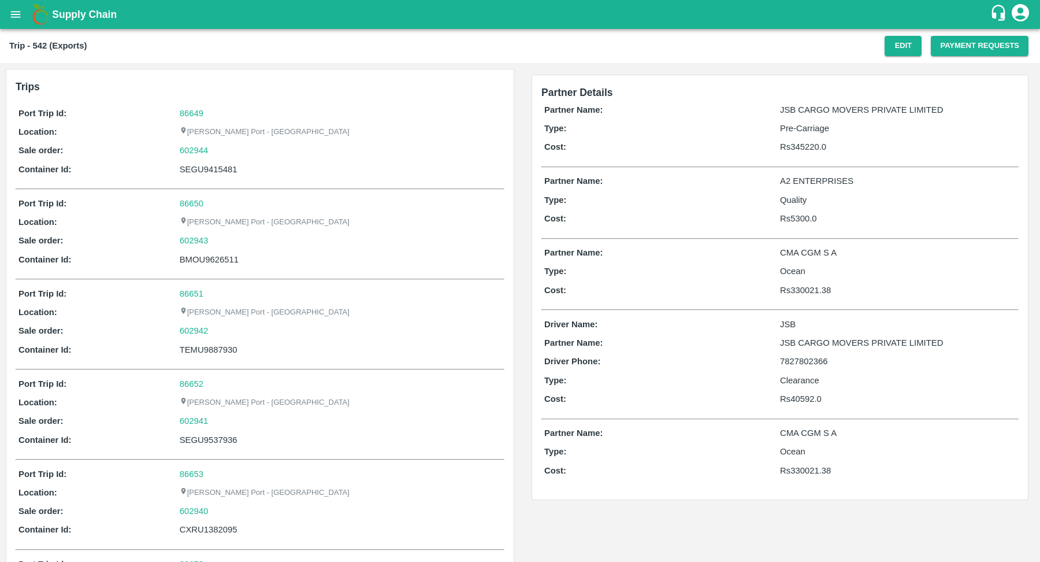
click at [972, 55] on div "Trip - 542 (Exports) Edit Payment Requests" at bounding box center [520, 46] width 1040 height 34
click at [969, 47] on button "Payment Requests" at bounding box center [980, 46] width 98 height 20
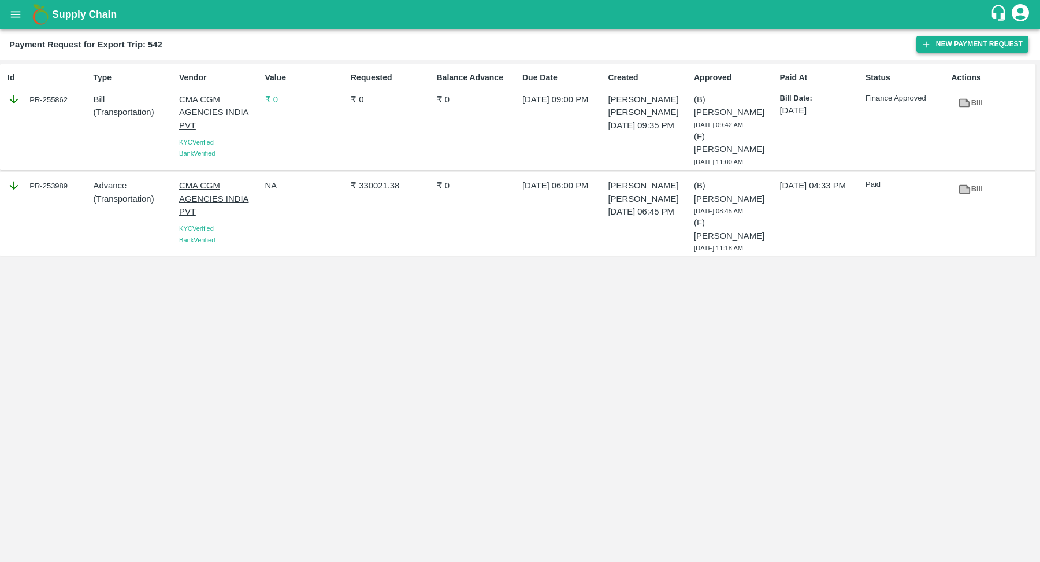
click at [966, 40] on button "New Payment Request" at bounding box center [973, 44] width 112 height 17
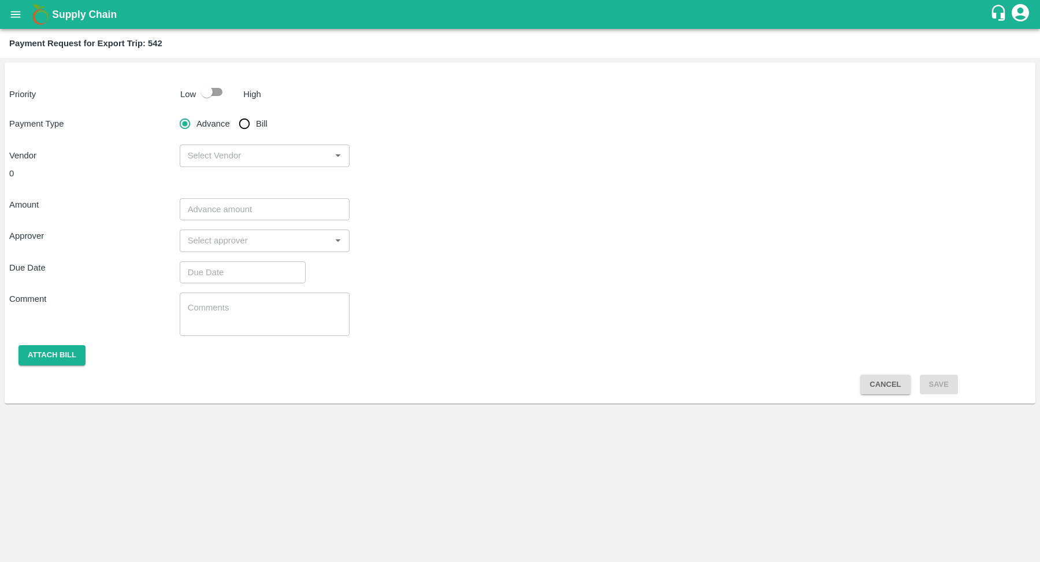
click at [300, 157] on input "input" at bounding box center [255, 155] width 144 height 15
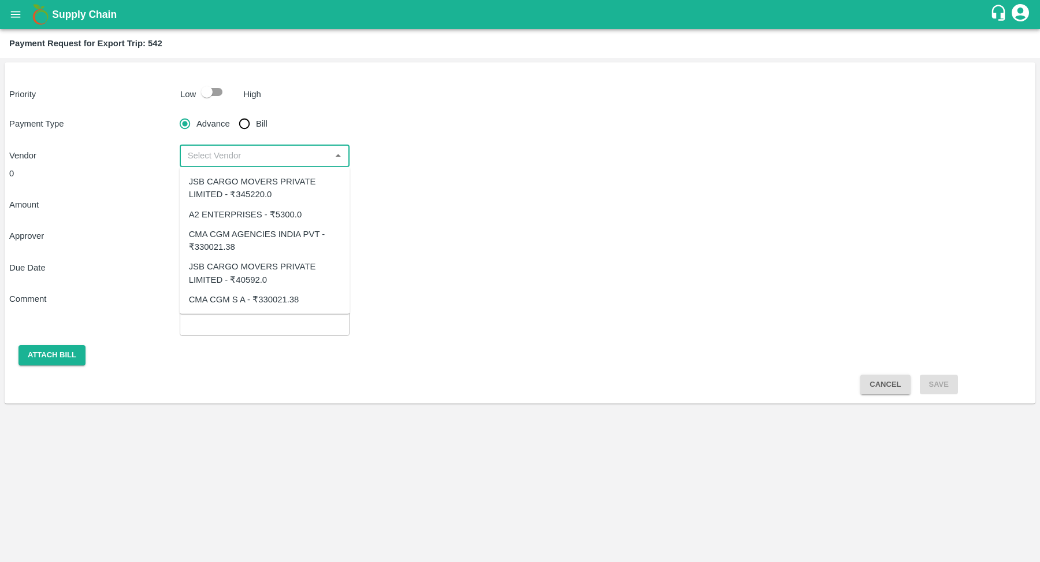
click at [272, 298] on div "CMA CGM S A - ₹330021.38" at bounding box center [244, 299] width 110 height 13
type input "CMA CGM S A - ₹330021.38"
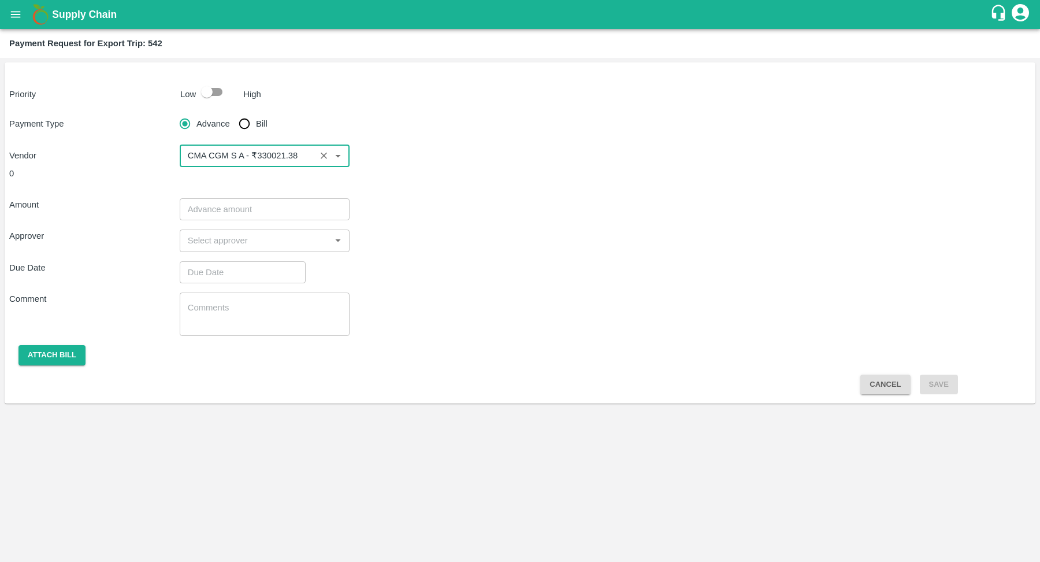
click at [452, 225] on div "Amount ​ Approver ​ Due Date ​ Comment x ​ Attach bill Cancel Save" at bounding box center [520, 292] width 1022 height 206
